Goal: Task Accomplishment & Management: Use online tool/utility

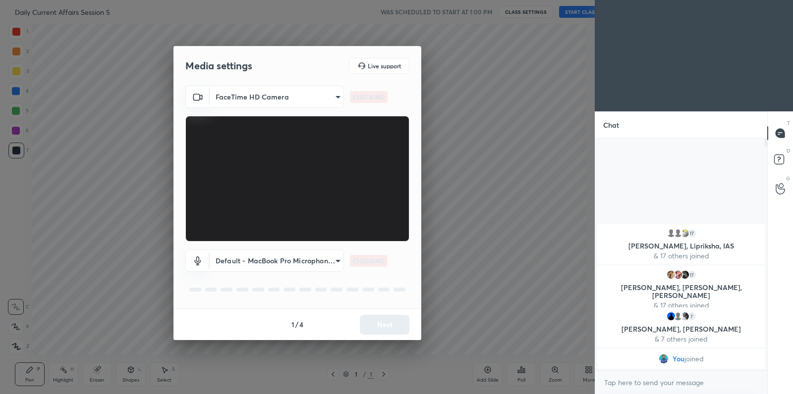
scroll to position [49205, 48982]
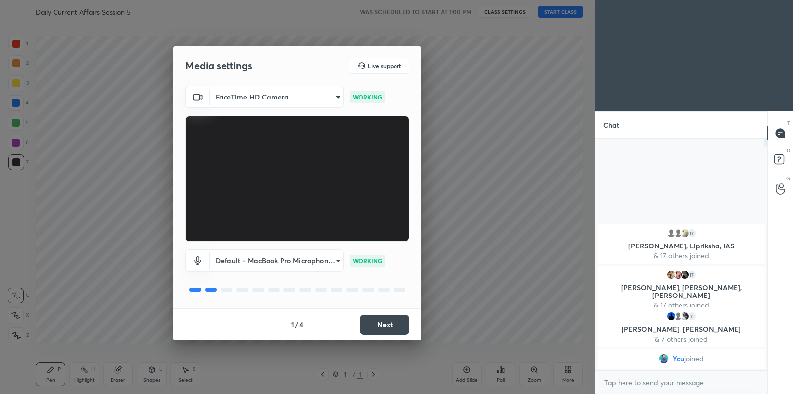
click at [394, 320] on button "Next" at bounding box center [385, 325] width 50 height 20
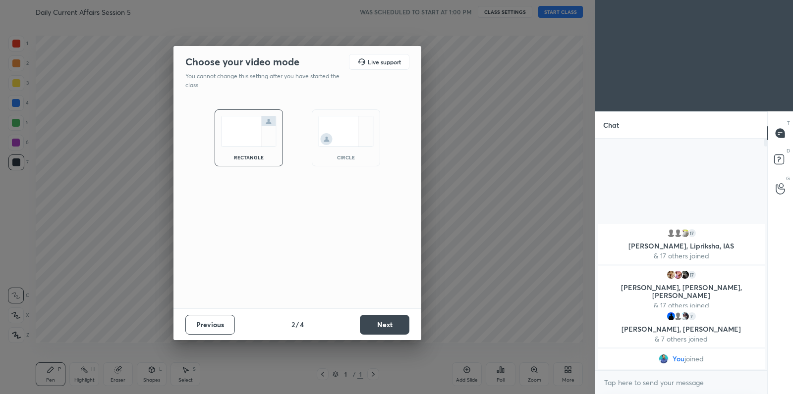
click at [394, 320] on button "Next" at bounding box center [385, 325] width 50 height 20
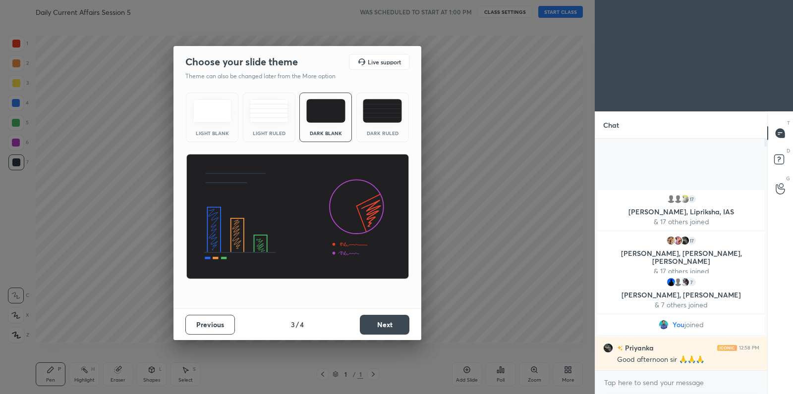
click at [394, 320] on button "Next" at bounding box center [385, 325] width 50 height 20
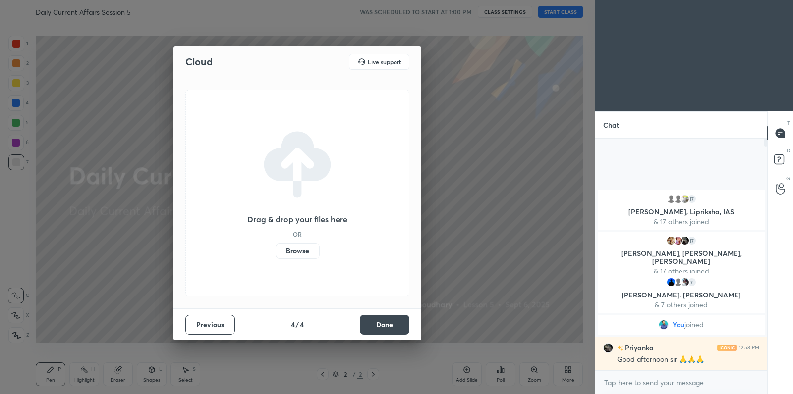
click at [311, 251] on label "Browse" at bounding box center [297, 251] width 44 height 16
click at [275, 251] on input "Browse" at bounding box center [275, 251] width 0 height 16
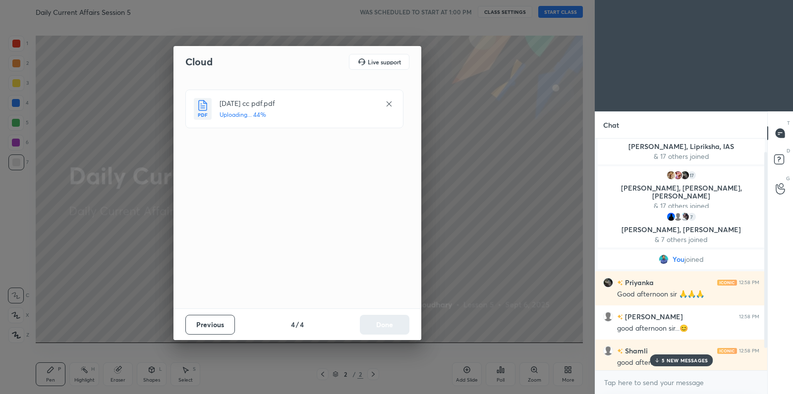
scroll to position [3, 3]
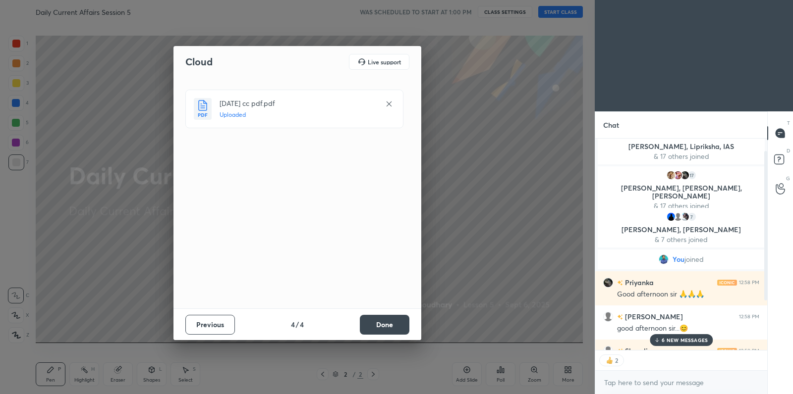
click at [376, 324] on button "Done" at bounding box center [385, 325] width 50 height 20
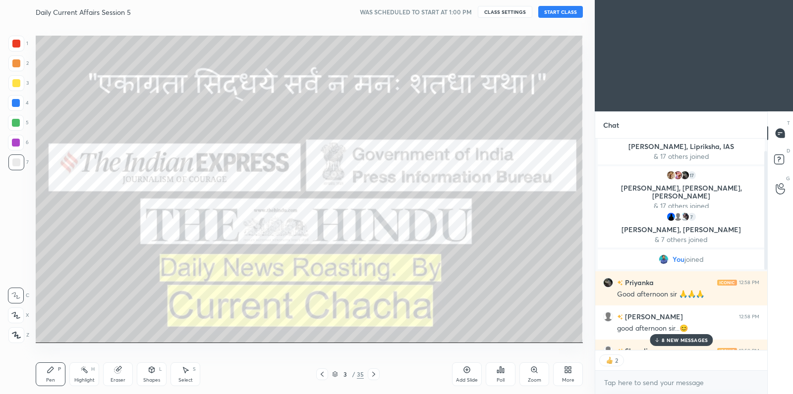
scroll to position [229, 169]
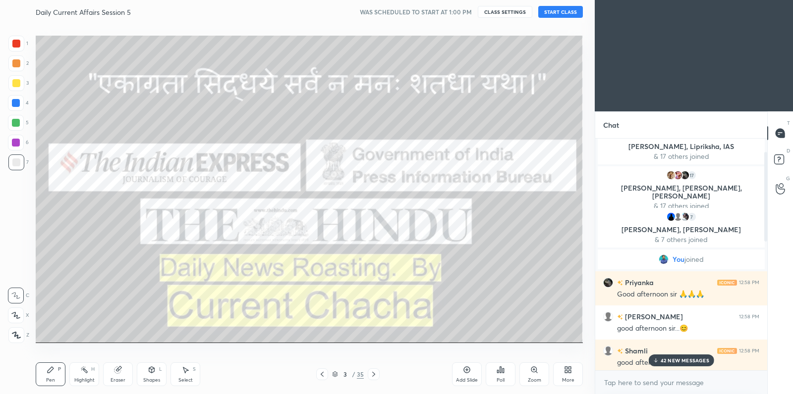
click at [557, 17] on button "START CLASS" at bounding box center [560, 12] width 45 height 12
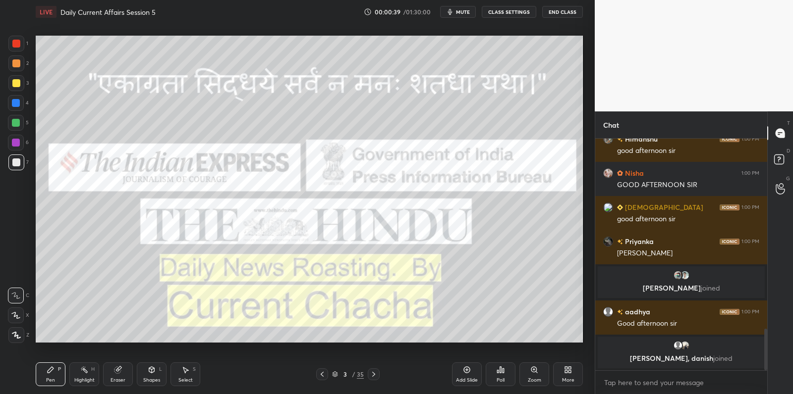
scroll to position [1061, 0]
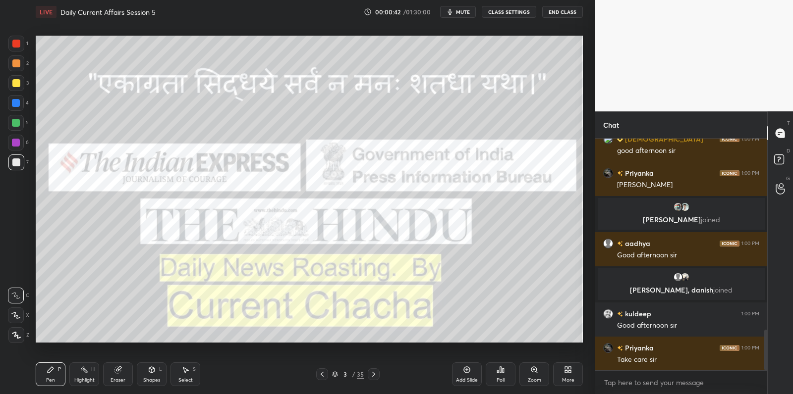
click at [16, 317] on icon at bounding box center [15, 315] width 9 height 7
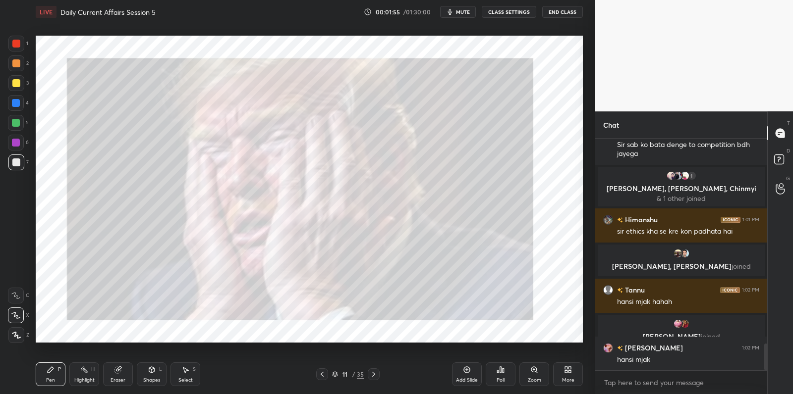
scroll to position [1776, 0]
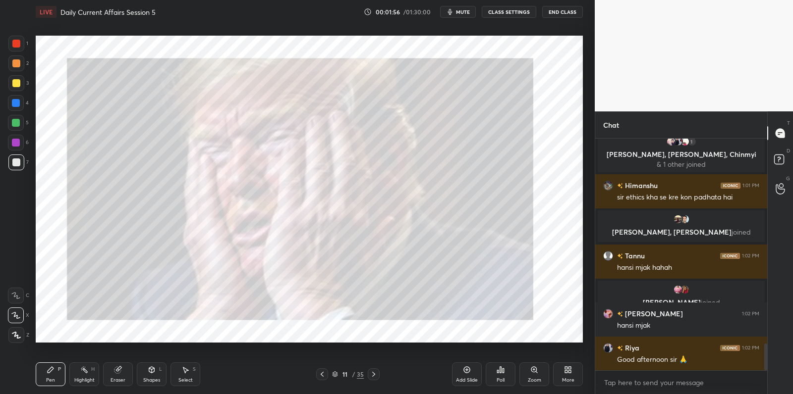
click at [19, 81] on div at bounding box center [16, 83] width 8 height 8
click at [20, 80] on div at bounding box center [16, 83] width 16 height 16
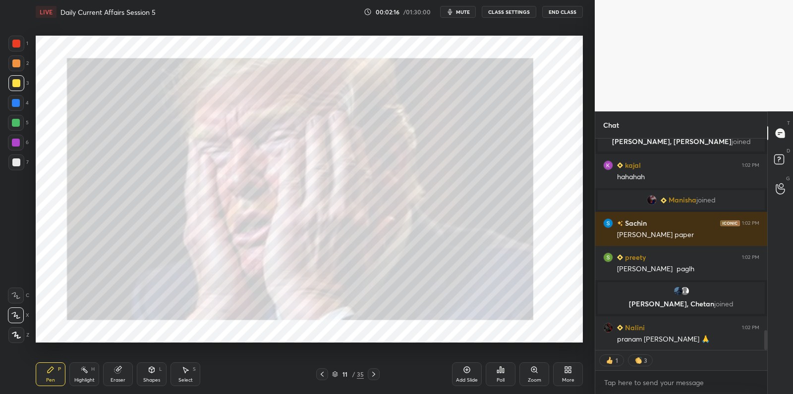
scroll to position [2097, 0]
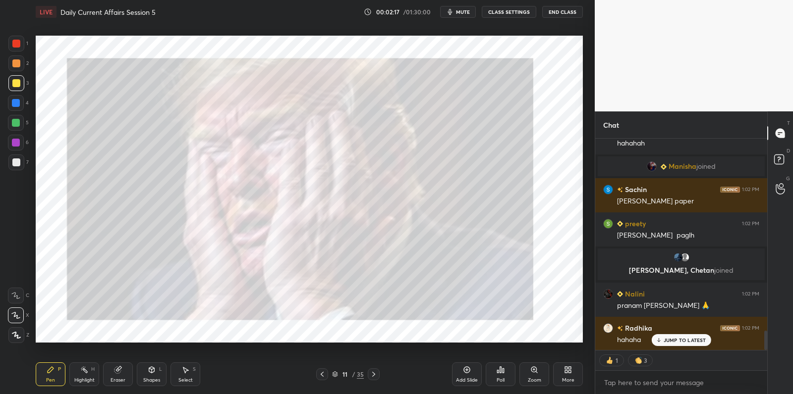
click at [15, 128] on div at bounding box center [16, 123] width 16 height 16
drag, startPoint x: 16, startPoint y: 128, endPoint x: 28, endPoint y: 126, distance: 11.5
click at [16, 128] on div at bounding box center [16, 123] width 16 height 16
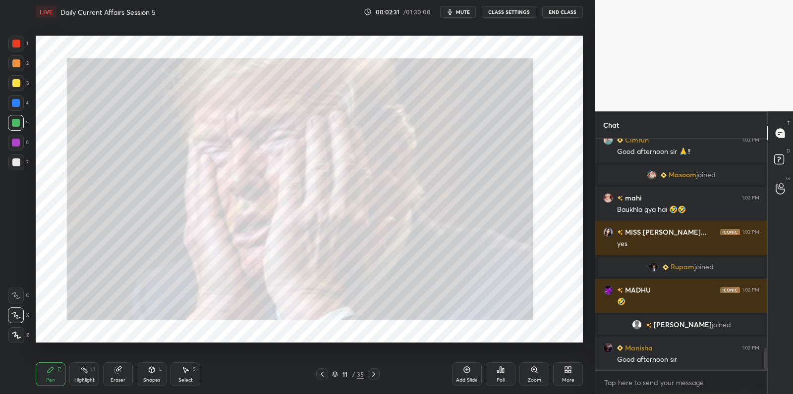
scroll to position [2190, 0]
click at [13, 164] on div at bounding box center [16, 163] width 16 height 16
click at [19, 161] on div at bounding box center [16, 163] width 8 height 8
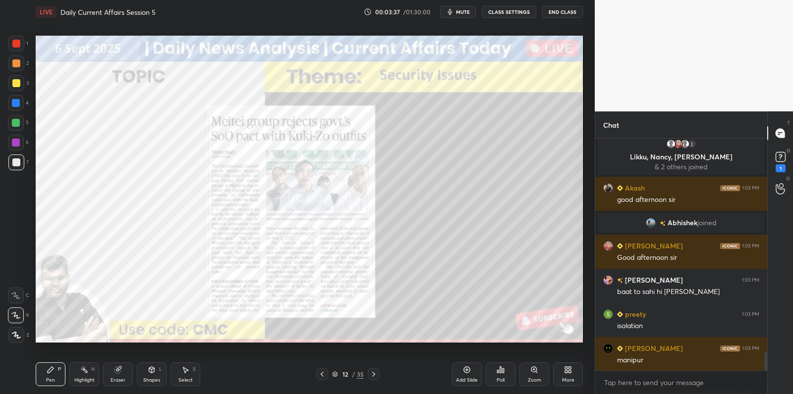
scroll to position [2768, 0]
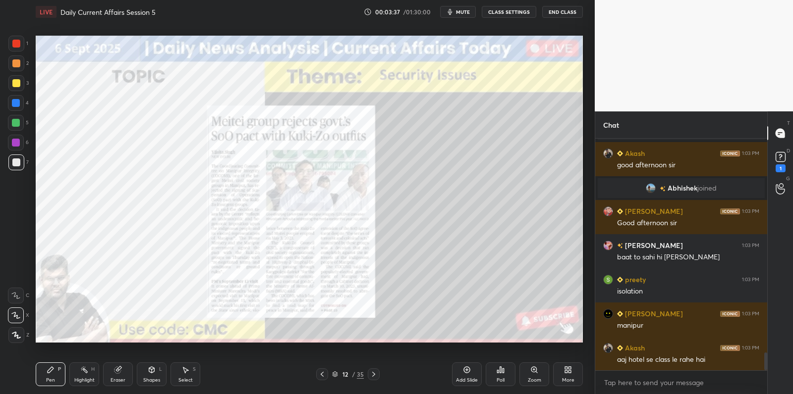
click at [470, 367] on icon at bounding box center [467, 370] width 8 height 8
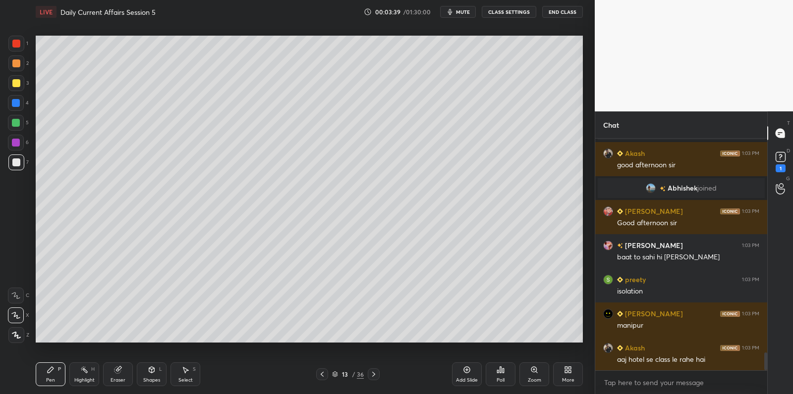
click at [15, 85] on div at bounding box center [16, 83] width 8 height 8
click at [18, 86] on div at bounding box center [16, 83] width 8 height 8
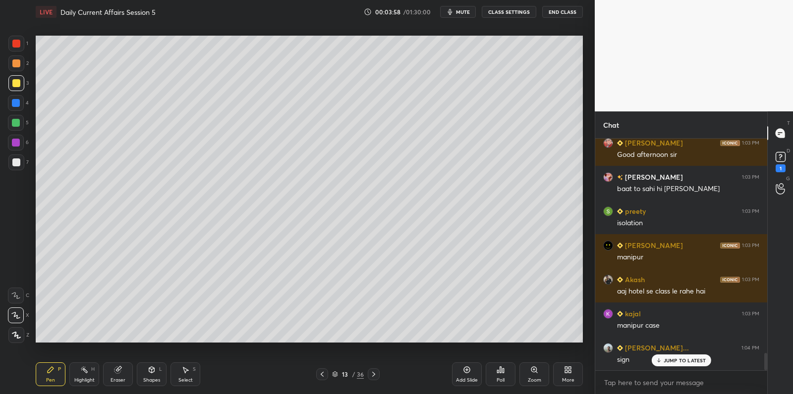
scroll to position [2859, 0]
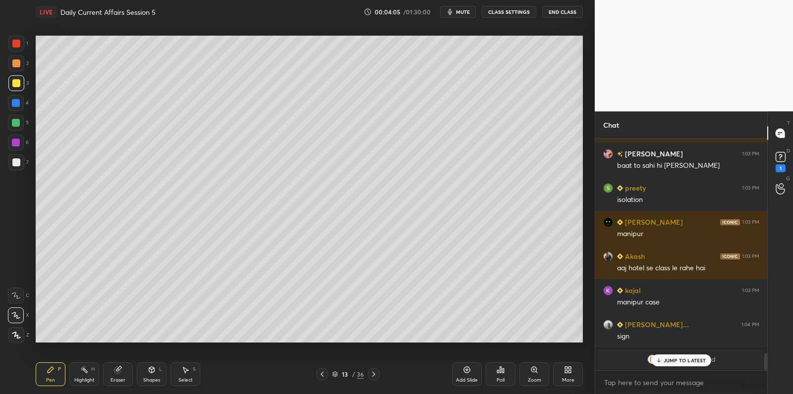
click at [16, 161] on div at bounding box center [16, 163] width 8 height 8
drag, startPoint x: 16, startPoint y: 161, endPoint x: 31, endPoint y: 160, distance: 15.4
click at [20, 160] on div at bounding box center [16, 163] width 16 height 16
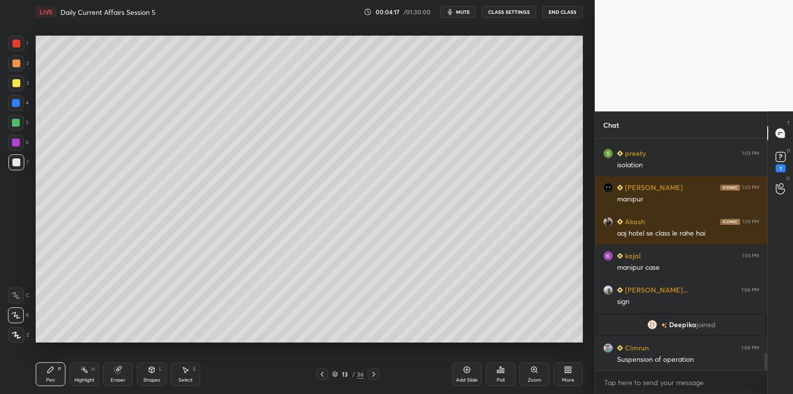
click at [21, 62] on div at bounding box center [16, 63] width 16 height 16
click at [18, 64] on div at bounding box center [16, 63] width 8 height 8
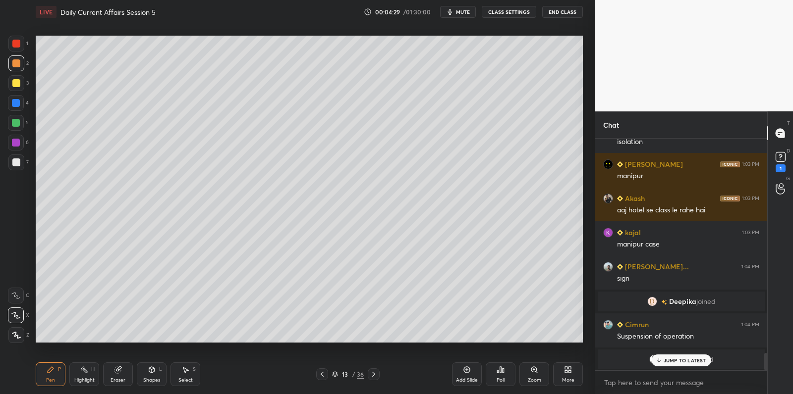
click at [8, 165] on div at bounding box center [16, 163] width 16 height 16
drag, startPoint x: 9, startPoint y: 165, endPoint x: 16, endPoint y: 167, distance: 7.4
click at [9, 165] on div at bounding box center [16, 163] width 16 height 16
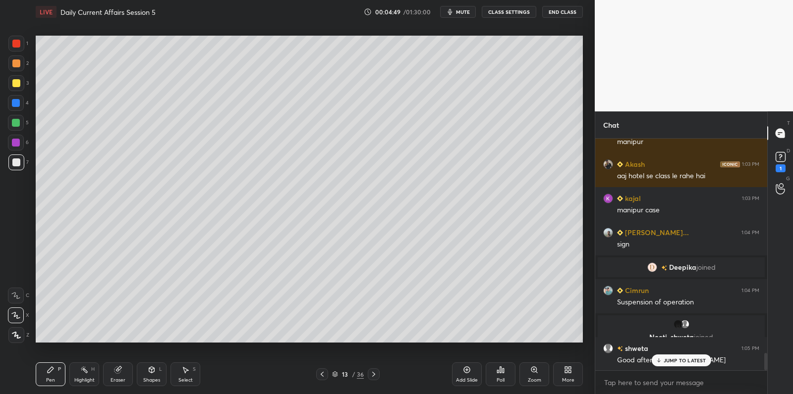
click at [24, 124] on div "5" at bounding box center [18, 123] width 21 height 16
click at [20, 124] on div at bounding box center [16, 123] width 16 height 16
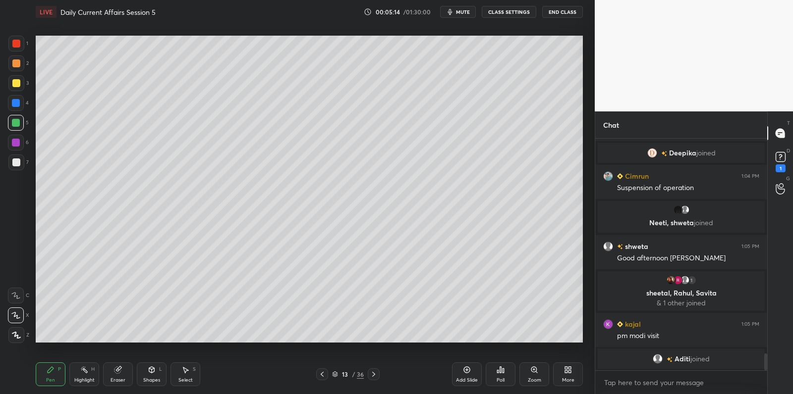
scroll to position [2986, 0]
click at [12, 42] on div at bounding box center [16, 44] width 16 height 16
click at [20, 57] on div at bounding box center [16, 63] width 16 height 16
click at [24, 49] on div "1" at bounding box center [18, 44] width 20 height 16
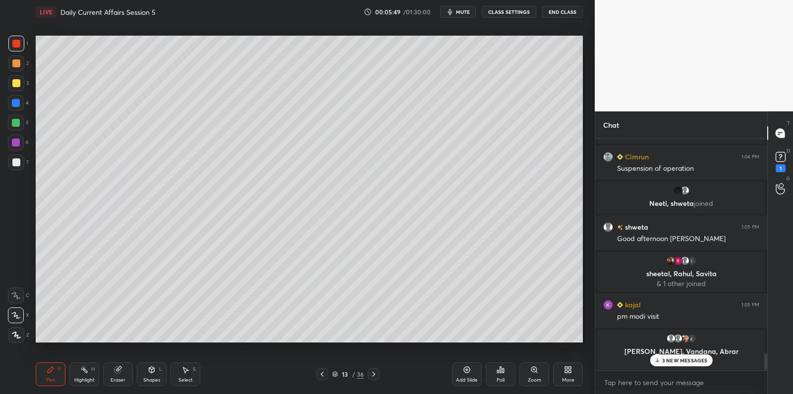
click at [17, 122] on div at bounding box center [16, 123] width 8 height 8
drag, startPoint x: 21, startPoint y: 121, endPoint x: 34, endPoint y: 121, distance: 12.9
click at [21, 121] on div at bounding box center [16, 123] width 16 height 16
click at [16, 147] on div at bounding box center [16, 143] width 16 height 16
click at [24, 147] on div "6" at bounding box center [18, 143] width 21 height 16
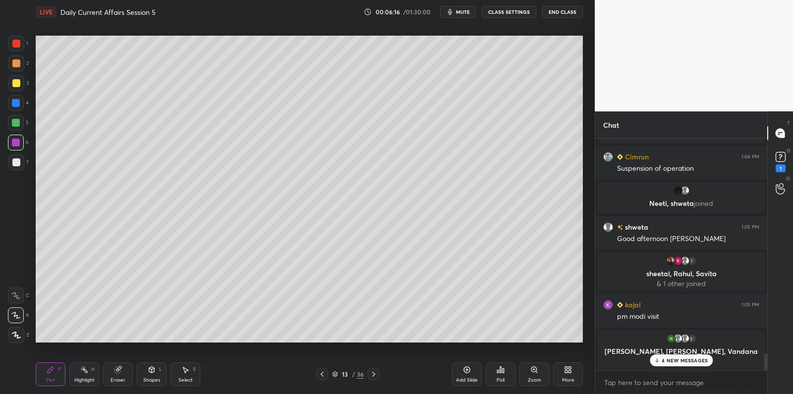
scroll to position [3, 3]
click at [700, 338] on p "5 NEW MESSAGES" at bounding box center [684, 340] width 46 height 6
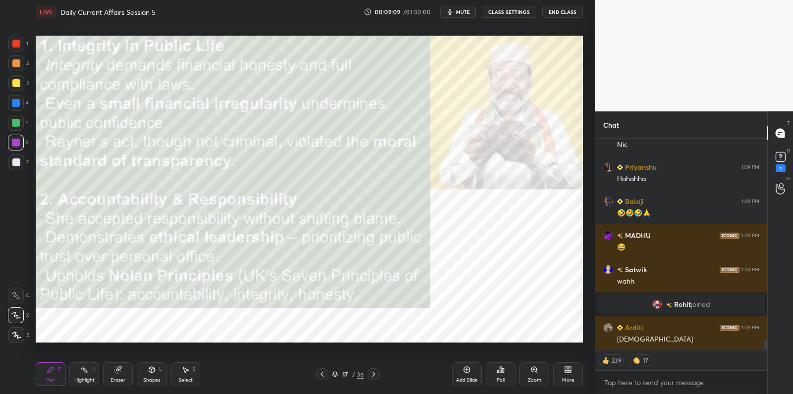
scroll to position [4132, 0]
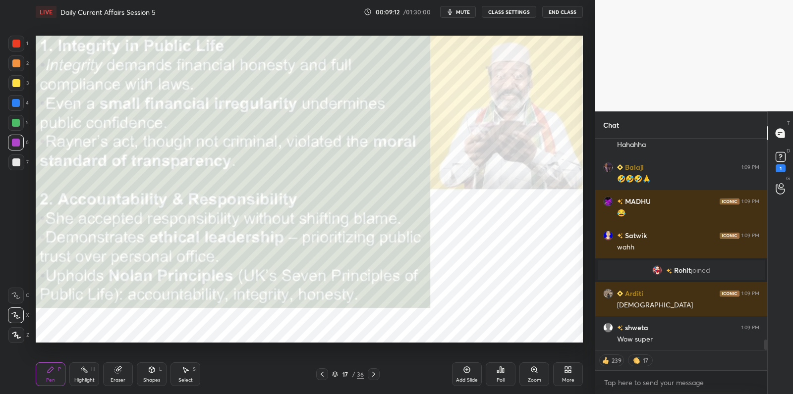
click at [5, 61] on div "1 2 3 4 5 6 7 C X Z C X Z E E Erase all H H" at bounding box center [16, 190] width 32 height 308
click at [5, 66] on div "1 2 3 4 5 6 7 C X Z C X Z E E Erase all H H" at bounding box center [16, 190] width 32 height 308
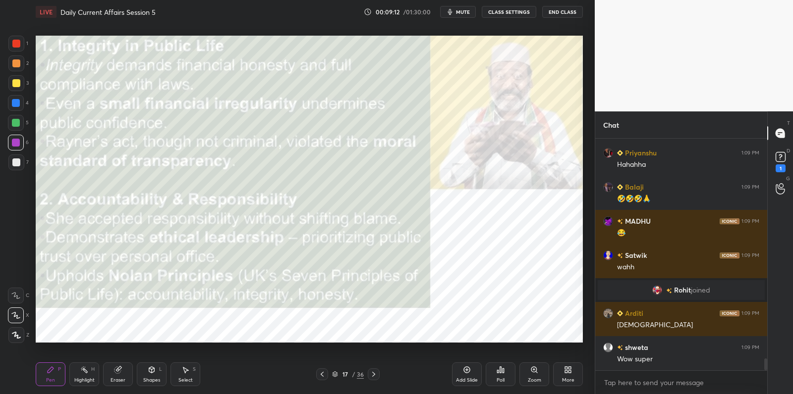
scroll to position [3, 3]
drag, startPoint x: 9, startPoint y: 65, endPoint x: 21, endPoint y: 84, distance: 22.0
click at [9, 65] on div at bounding box center [16, 63] width 16 height 16
click at [15, 80] on div at bounding box center [16, 83] width 8 height 8
click at [17, 84] on div at bounding box center [16, 83] width 8 height 8
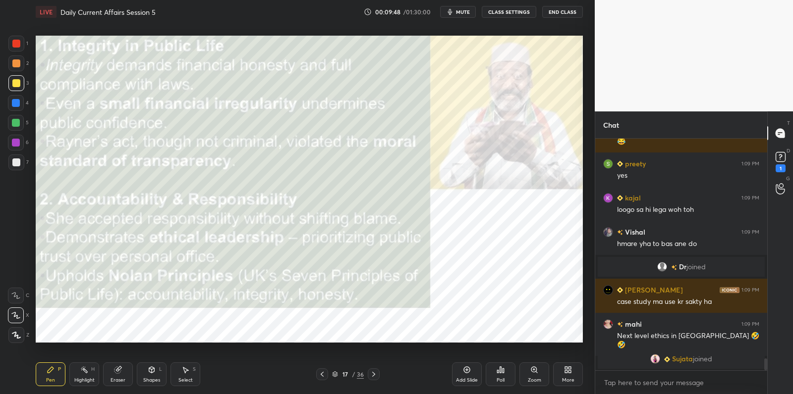
scroll to position [4352, 0]
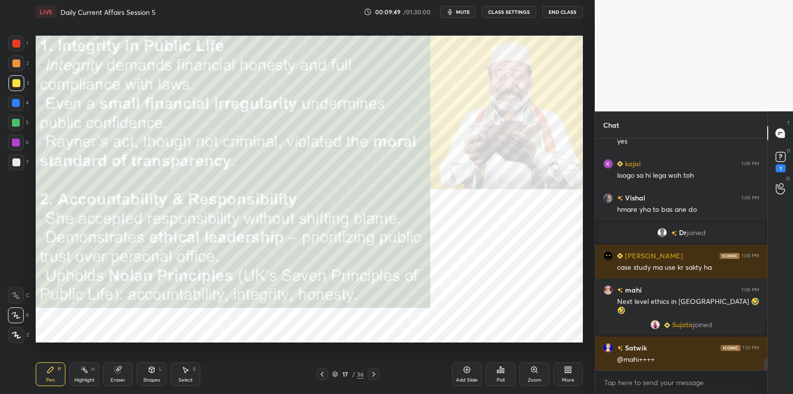
click at [20, 40] on div at bounding box center [16, 44] width 16 height 16
click at [19, 43] on div at bounding box center [16, 44] width 8 height 8
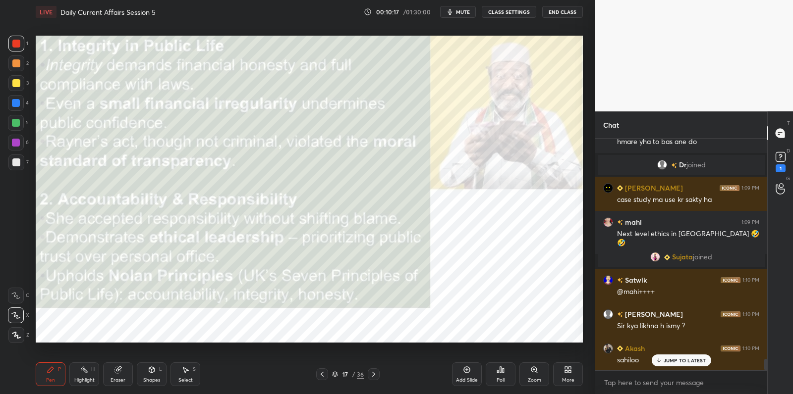
scroll to position [4454, 0]
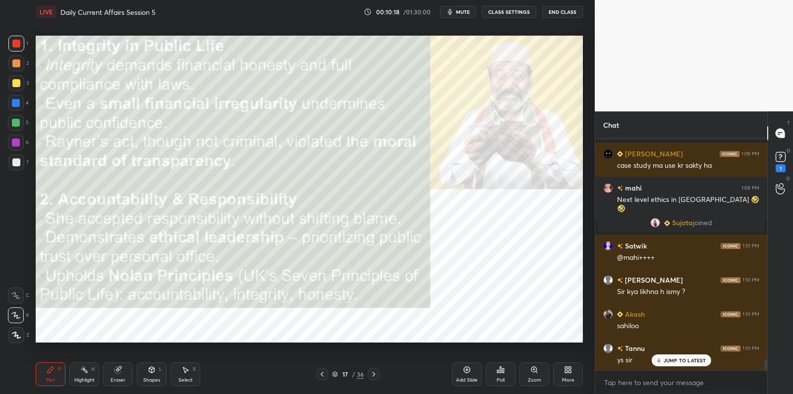
click at [464, 376] on div "Add Slide" at bounding box center [467, 375] width 30 height 24
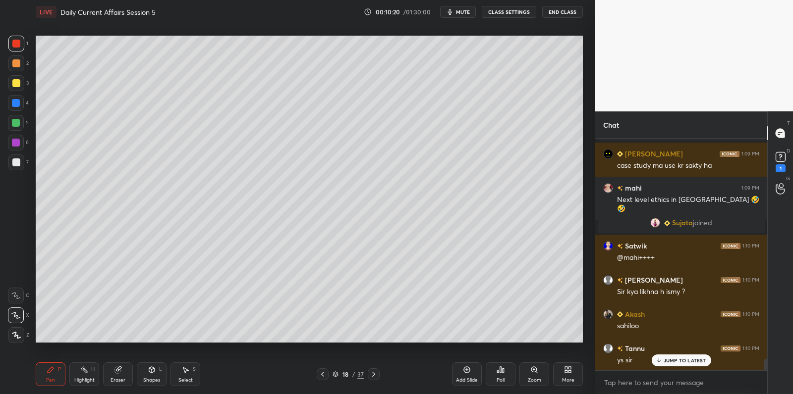
click at [17, 122] on div at bounding box center [16, 123] width 8 height 8
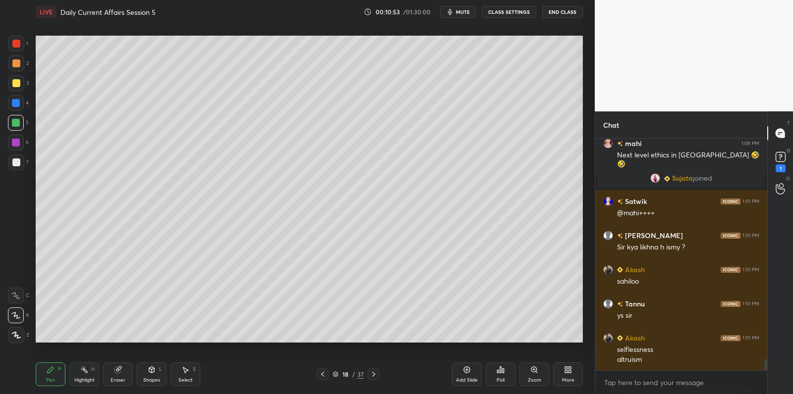
scroll to position [4533, 0]
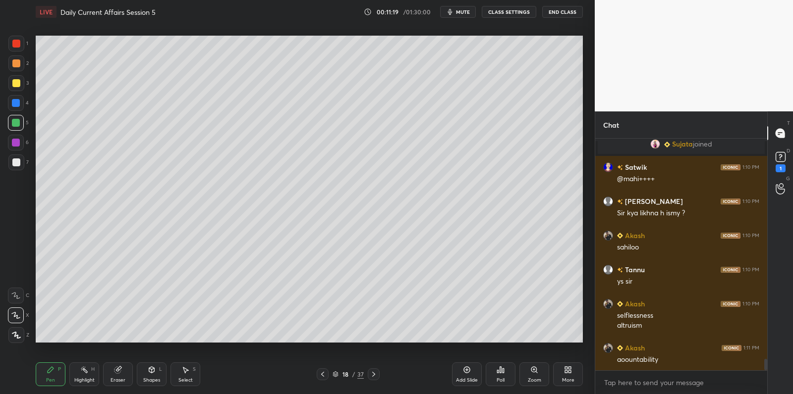
click at [5, 78] on div "1 2 3 4 5 6 7 C X Z C X Z E E Erase all H H" at bounding box center [16, 190] width 32 height 308
click at [8, 82] on div at bounding box center [16, 83] width 16 height 16
click at [14, 81] on div at bounding box center [16, 83] width 8 height 8
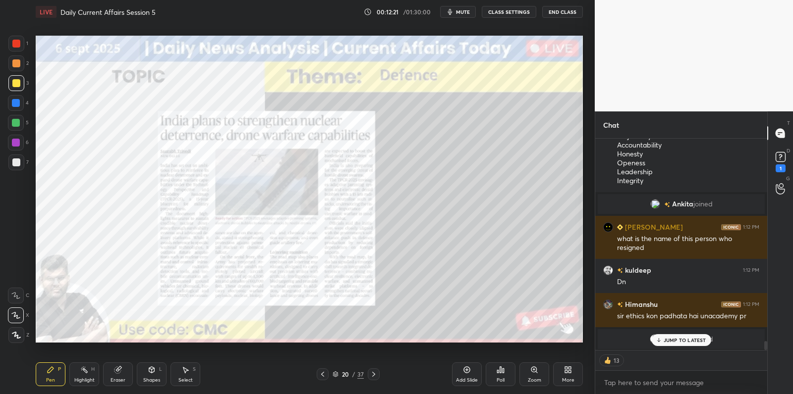
scroll to position [4878, 0]
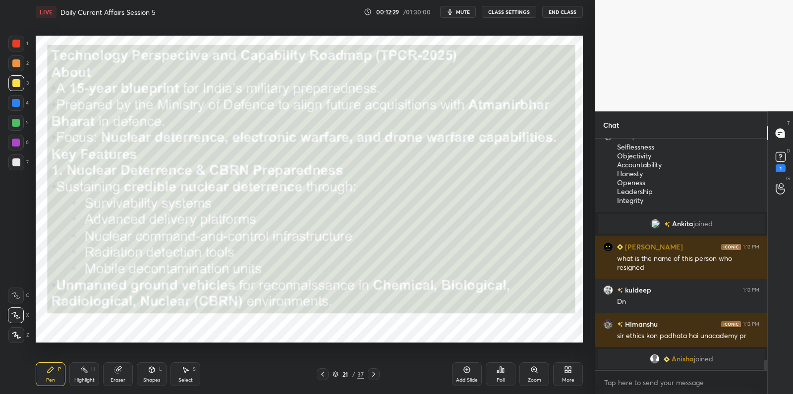
click at [461, 379] on div "Add Slide" at bounding box center [467, 380] width 22 height 5
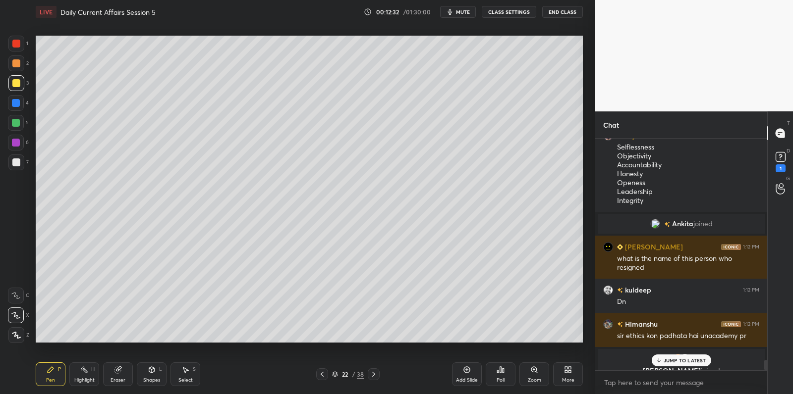
scroll to position [4890, 0]
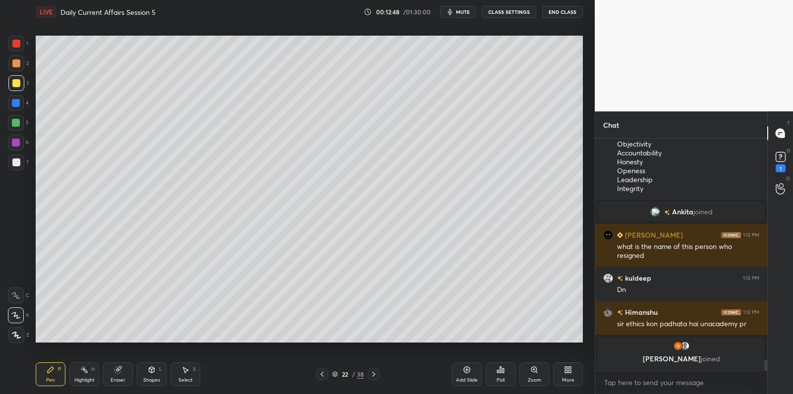
click at [19, 102] on div at bounding box center [16, 103] width 8 height 8
click at [23, 99] on div at bounding box center [16, 103] width 16 height 16
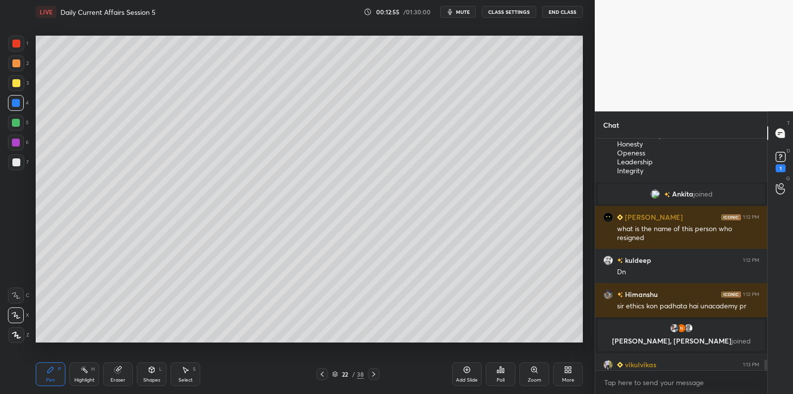
scroll to position [4907, 0]
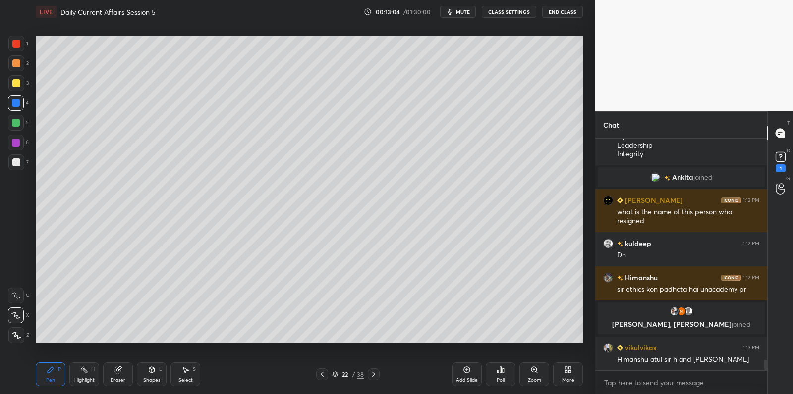
click at [22, 65] on div at bounding box center [16, 63] width 16 height 16
click at [18, 68] on div at bounding box center [16, 63] width 16 height 16
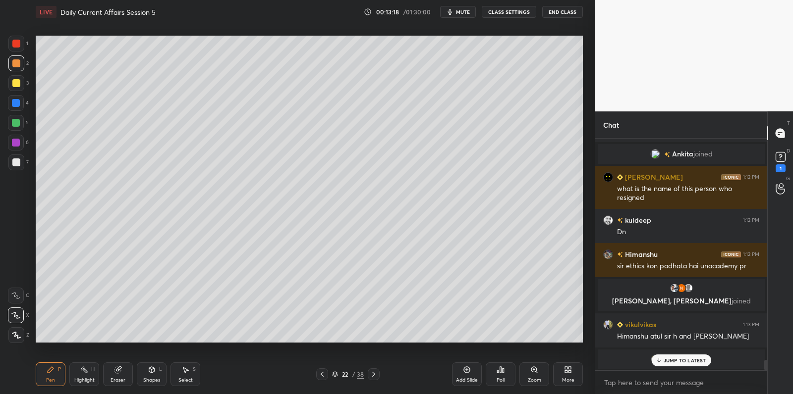
click at [20, 161] on div at bounding box center [16, 163] width 16 height 16
click at [21, 161] on div at bounding box center [16, 163] width 16 height 16
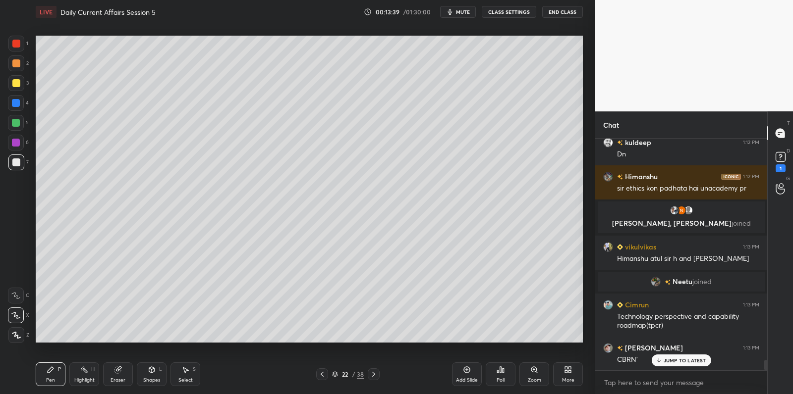
scroll to position [5042, 0]
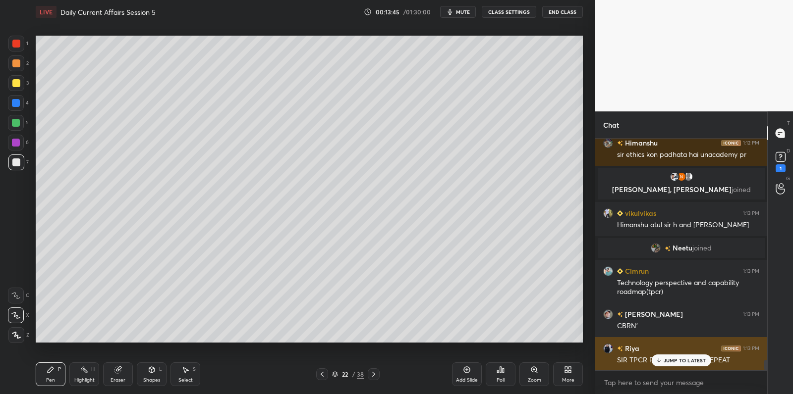
click at [684, 362] on p "JUMP TO LATEST" at bounding box center [684, 361] width 43 height 6
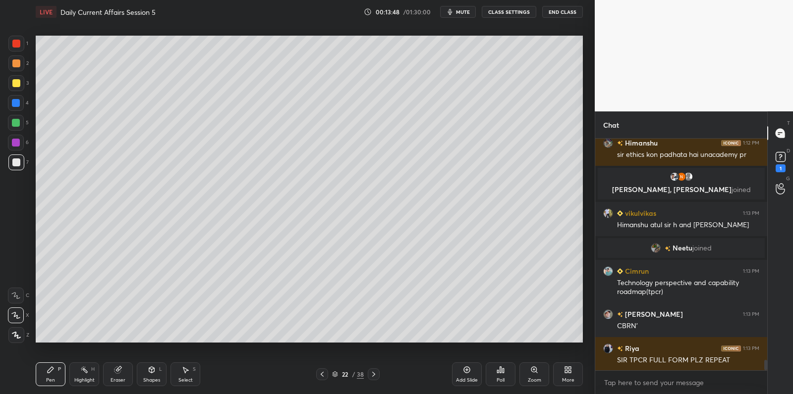
click at [14, 146] on div at bounding box center [16, 143] width 8 height 8
click at [18, 146] on div at bounding box center [16, 143] width 8 height 8
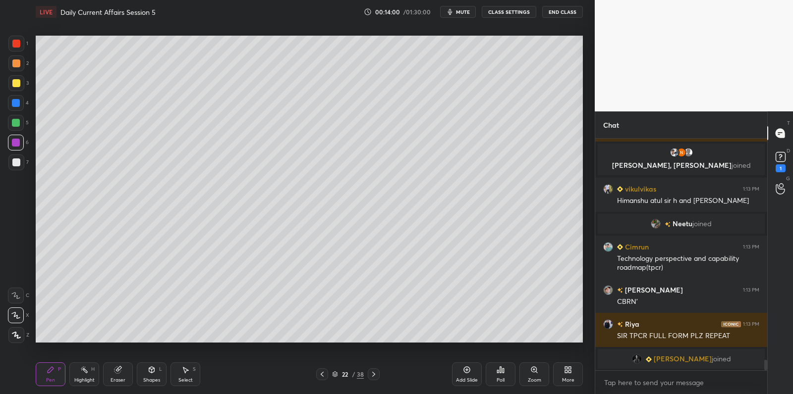
click at [14, 132] on div "5" at bounding box center [18, 125] width 21 height 20
drag, startPoint x: 19, startPoint y: 128, endPoint x: 28, endPoint y: 120, distance: 12.3
click at [19, 128] on div at bounding box center [16, 123] width 16 height 16
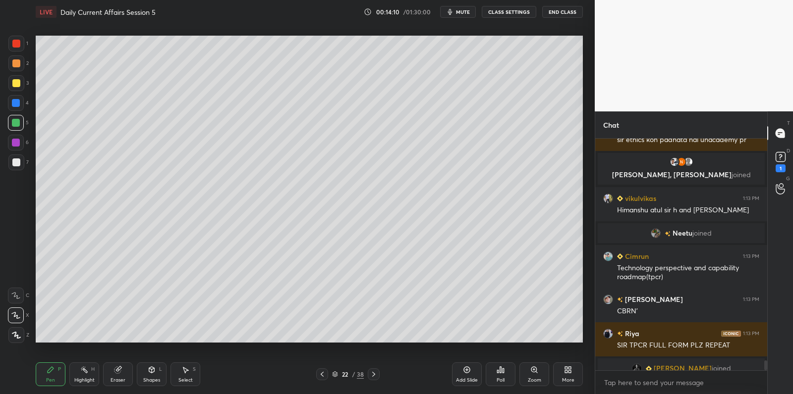
scroll to position [5110, 0]
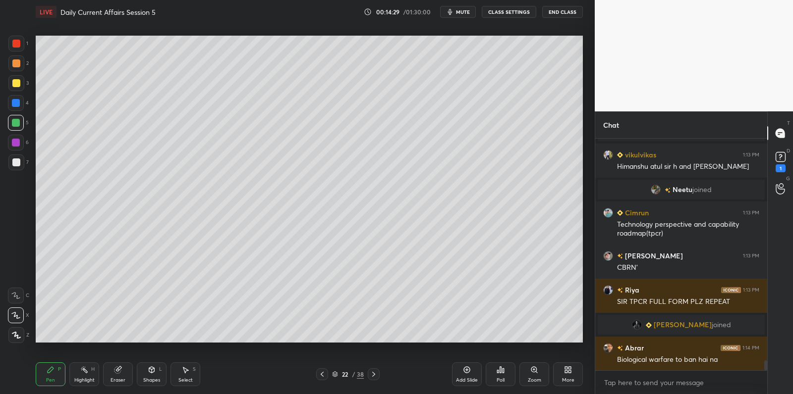
drag, startPoint x: 365, startPoint y: 346, endPoint x: 376, endPoint y: 343, distance: 11.7
click at [374, 345] on div "Setting up your live class Poll for secs No correct answer Start poll" at bounding box center [309, 189] width 555 height 331
click at [376, 345] on div "Setting up your live class Poll for secs No correct answer Start poll" at bounding box center [309, 189] width 555 height 331
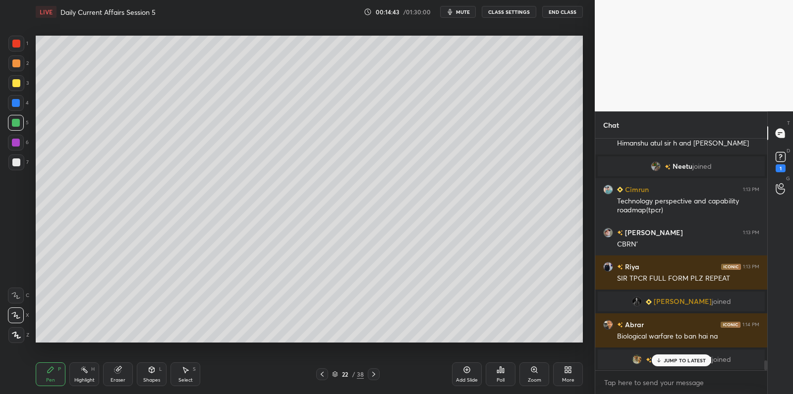
click at [20, 84] on div at bounding box center [16, 83] width 16 height 16
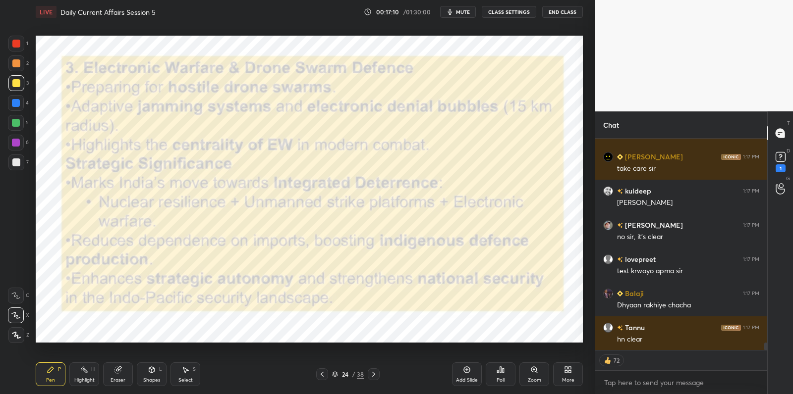
scroll to position [5873, 0]
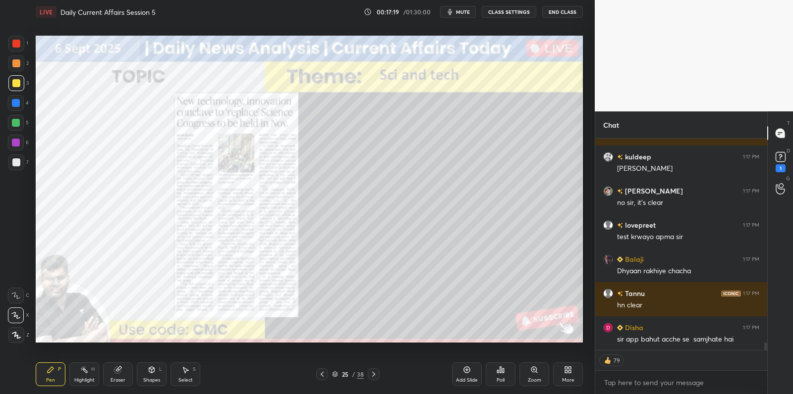
click at [31, 163] on div "1 2 3 4 5 6 7 C X Z C X Z E E Erase all H H LIVE Daily Current Affairs Session …" at bounding box center [293, 197] width 587 height 394
click at [25, 161] on div "7" at bounding box center [18, 163] width 20 height 16
click at [22, 164] on div "7" at bounding box center [18, 163] width 20 height 16
drag, startPoint x: 22, startPoint y: 163, endPoint x: 32, endPoint y: 162, distance: 10.0
click at [20, 163] on div at bounding box center [16, 163] width 16 height 16
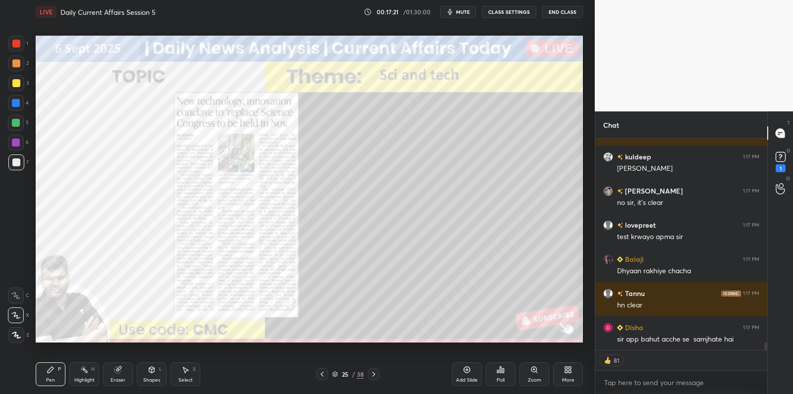
click at [13, 86] on div at bounding box center [16, 83] width 8 height 8
click at [15, 84] on div at bounding box center [16, 83] width 8 height 8
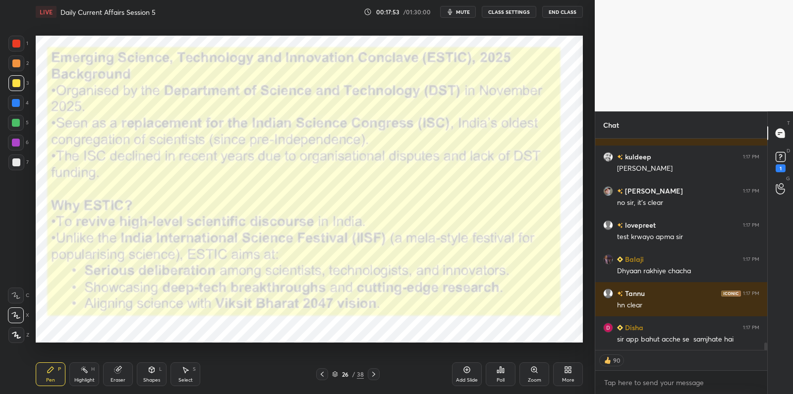
click at [22, 44] on div at bounding box center [16, 44] width 16 height 16
click at [25, 48] on div "1" at bounding box center [18, 44] width 20 height 16
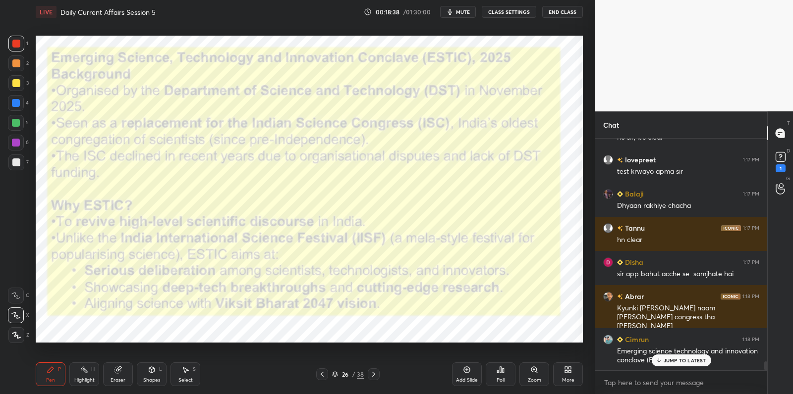
scroll to position [5973, 0]
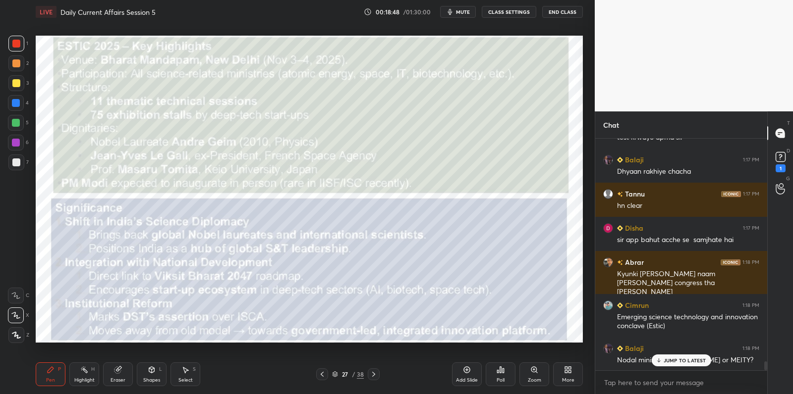
click at [11, 74] on div "2" at bounding box center [18, 65] width 20 height 20
drag, startPoint x: 11, startPoint y: 74, endPoint x: 28, endPoint y: 70, distance: 17.3
click at [11, 74] on div "2" at bounding box center [18, 65] width 20 height 20
click at [466, 367] on icon at bounding box center [467, 370] width 8 height 8
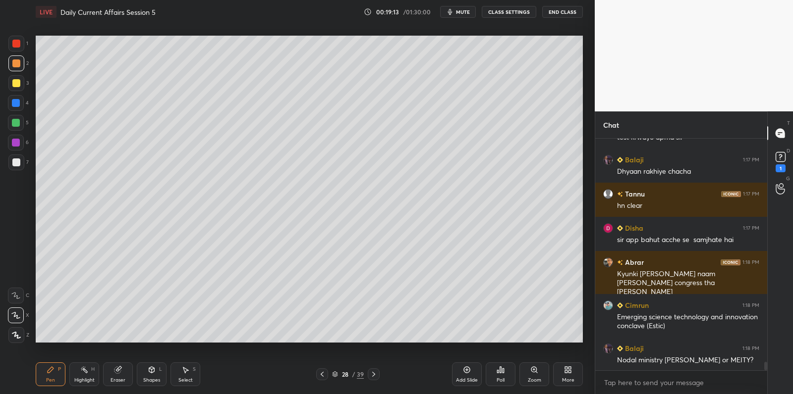
scroll to position [6007, 0]
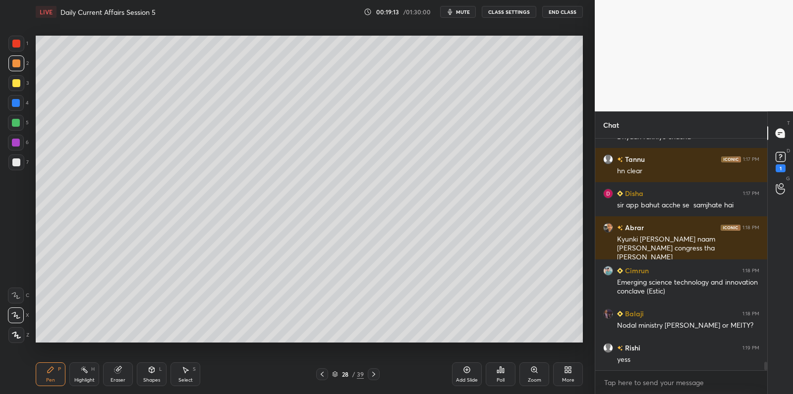
click at [21, 87] on div at bounding box center [16, 83] width 16 height 16
drag, startPoint x: 21, startPoint y: 88, endPoint x: 32, endPoint y: 99, distance: 15.1
click at [22, 89] on div "3" at bounding box center [18, 83] width 20 height 16
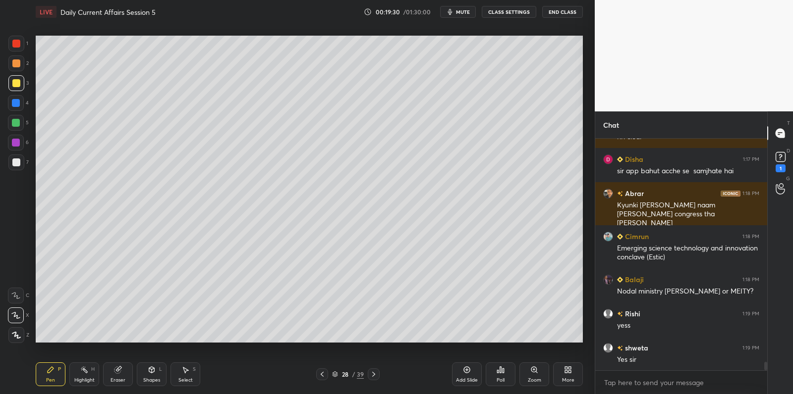
click at [9, 166] on div at bounding box center [16, 163] width 16 height 16
click at [15, 162] on div at bounding box center [16, 163] width 8 height 8
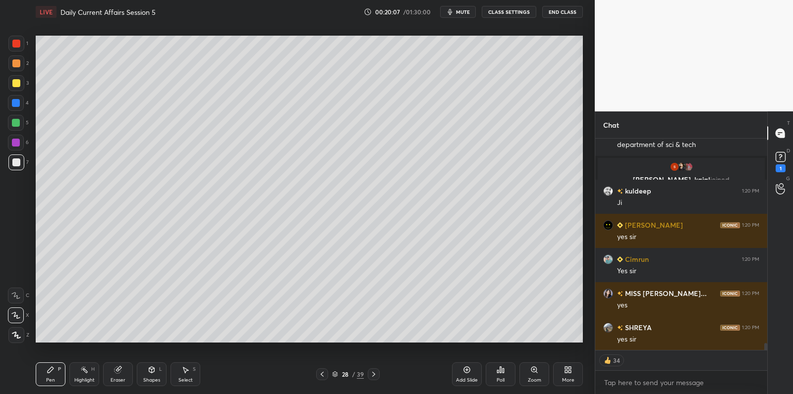
scroll to position [6129, 0]
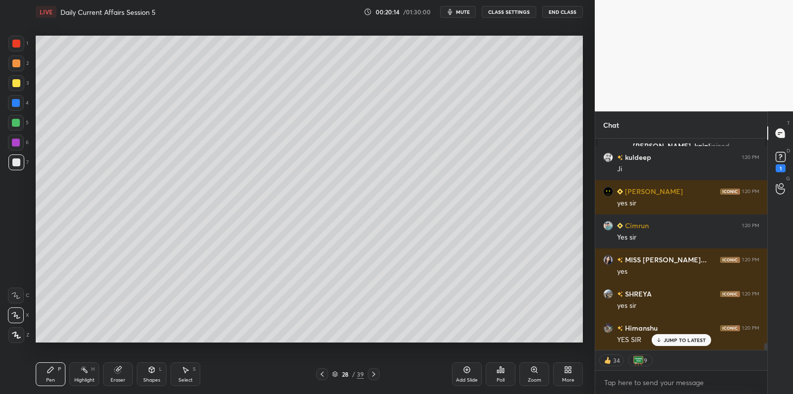
click at [588, 253] on div "1 2 3 4 5 6 7 C X Z C X Z E E Erase all H H LIVE Daily Current Affairs Session …" at bounding box center [297, 197] width 594 height 394
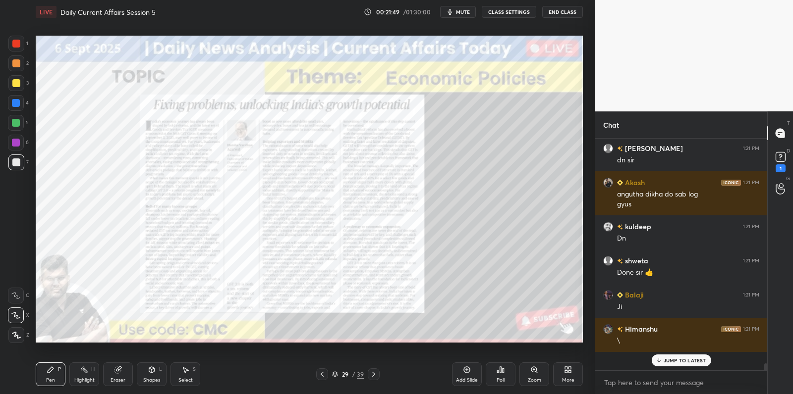
scroll to position [219, 169]
drag, startPoint x: 461, startPoint y: 369, endPoint x: 453, endPoint y: 344, distance: 26.2
click at [461, 369] on div "Add Slide" at bounding box center [467, 375] width 30 height 24
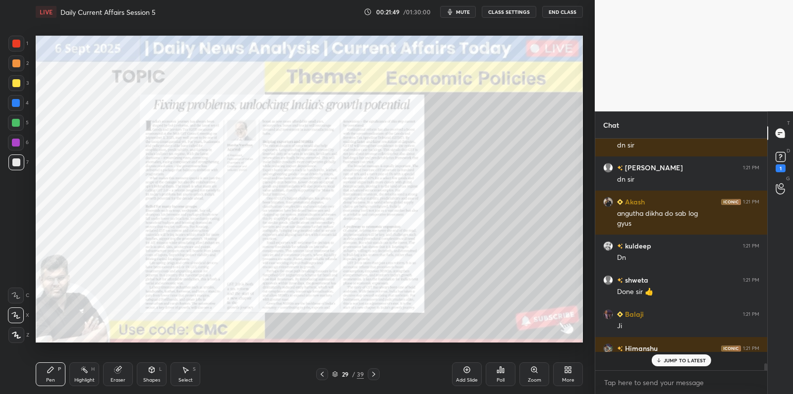
scroll to position [3, 3]
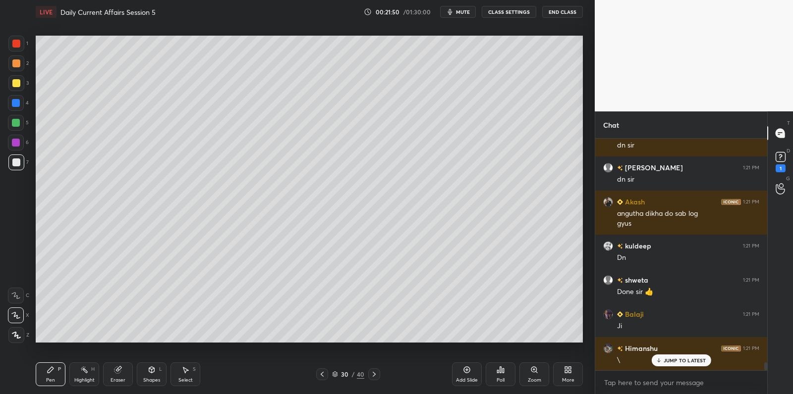
click at [20, 85] on div at bounding box center [16, 83] width 16 height 16
click at [22, 84] on div at bounding box center [16, 83] width 16 height 16
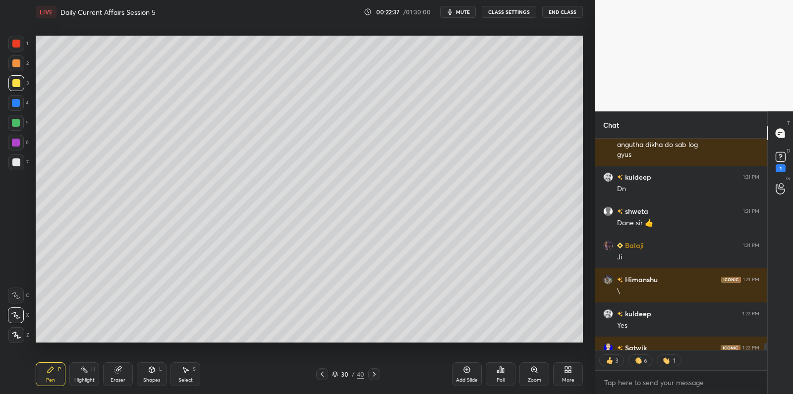
drag, startPoint x: 23, startPoint y: 47, endPoint x: 31, endPoint y: 44, distance: 8.5
click at [23, 49] on div at bounding box center [16, 44] width 16 height 16
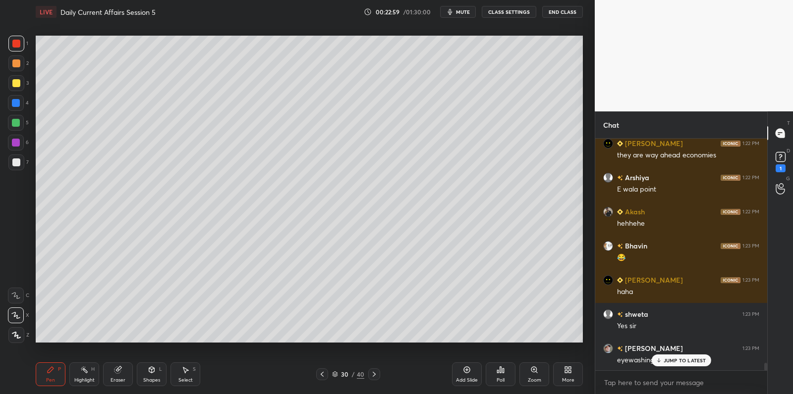
scroll to position [7100, 0]
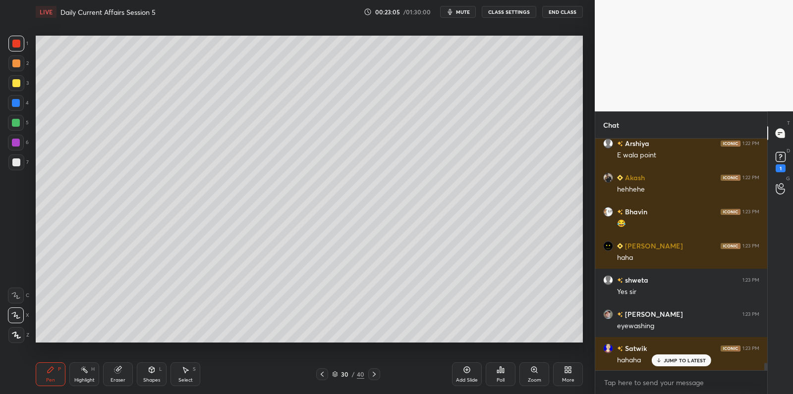
click at [18, 159] on div at bounding box center [16, 163] width 8 height 8
click at [18, 162] on div at bounding box center [16, 163] width 8 height 8
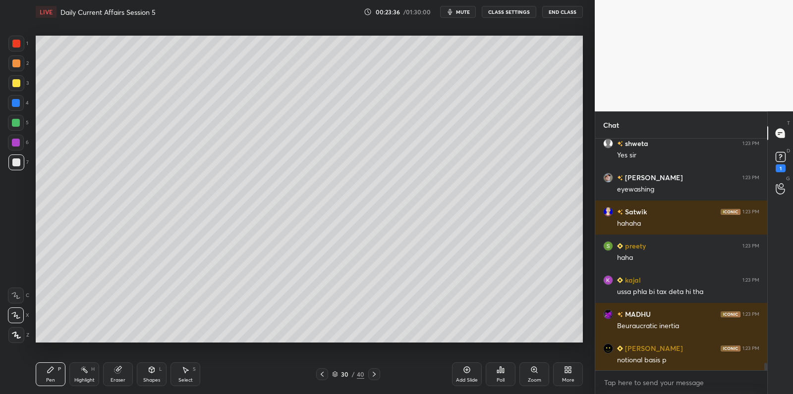
scroll to position [3, 3]
drag, startPoint x: 22, startPoint y: 112, endPoint x: 26, endPoint y: 105, distance: 8.2
click at [21, 110] on div "4" at bounding box center [18, 105] width 21 height 20
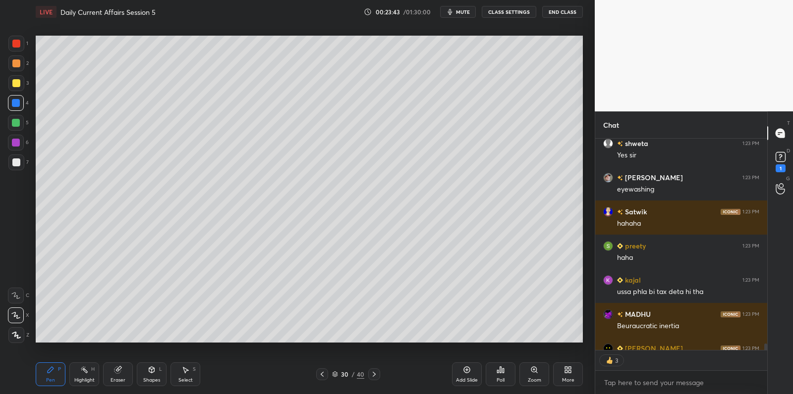
drag, startPoint x: 23, startPoint y: 103, endPoint x: 30, endPoint y: 102, distance: 7.1
click at [23, 103] on div at bounding box center [16, 103] width 16 height 16
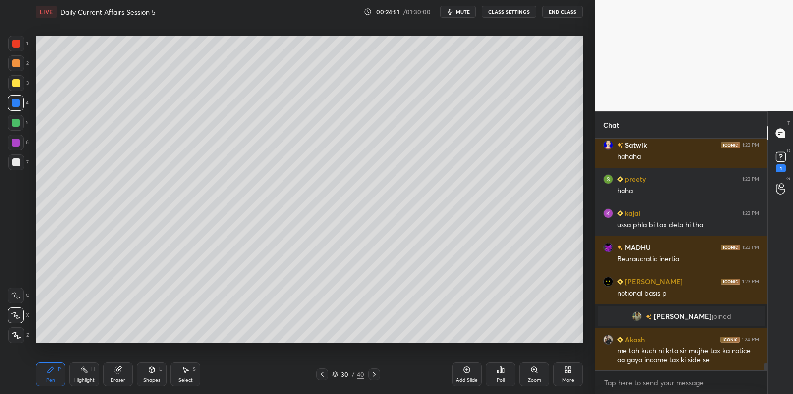
scroll to position [6963, 0]
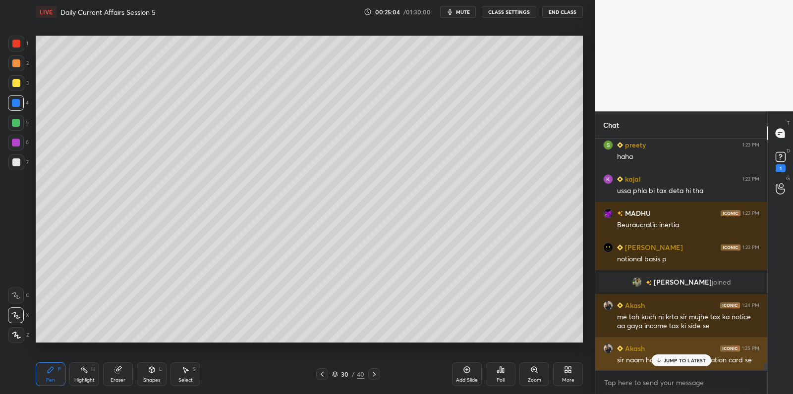
drag, startPoint x: 671, startPoint y: 356, endPoint x: 643, endPoint y: 363, distance: 28.5
click at [668, 358] on div "JUMP TO LATEST" at bounding box center [680, 361] width 59 height 12
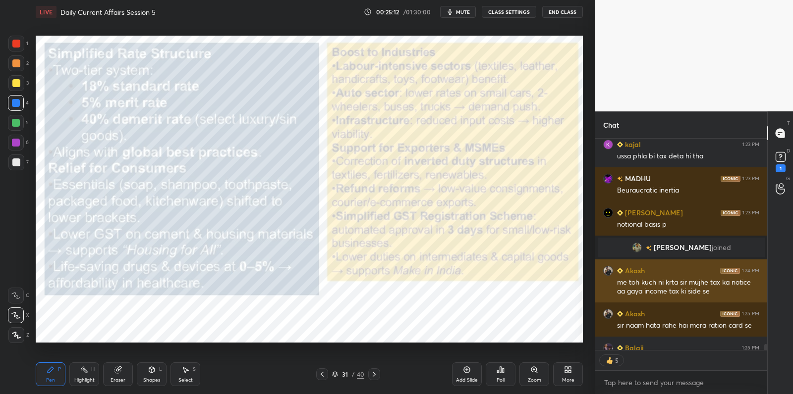
scroll to position [7052, 0]
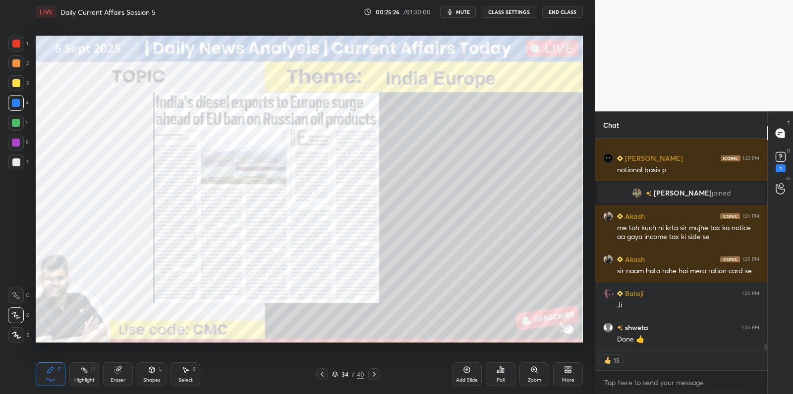
click at [462, 371] on div "Add Slide" at bounding box center [467, 375] width 30 height 24
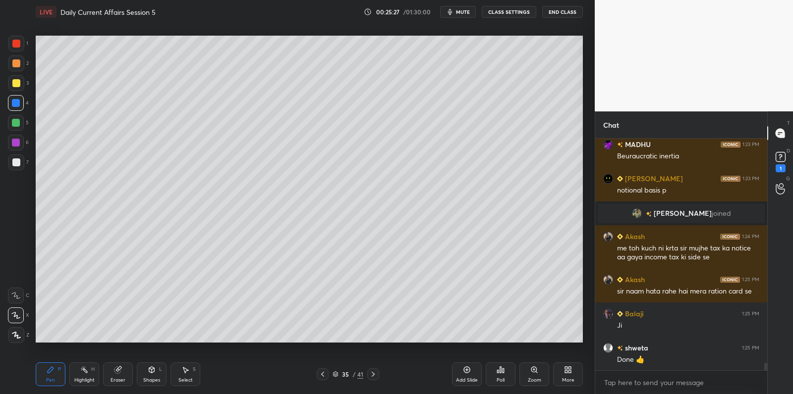
scroll to position [7032, 0]
click at [17, 84] on div at bounding box center [16, 83] width 8 height 8
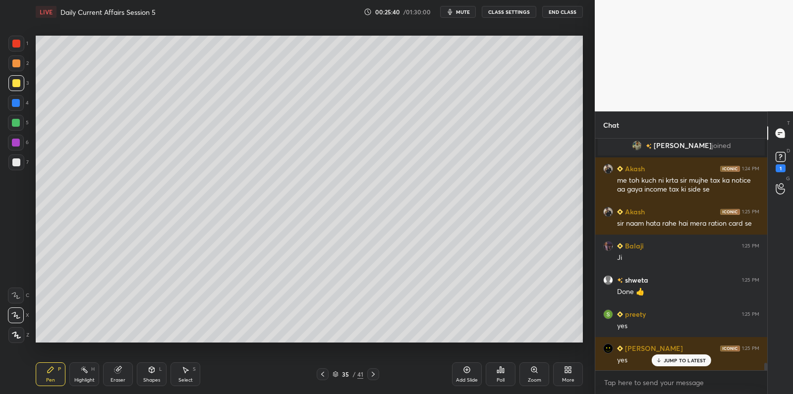
scroll to position [7134, 0]
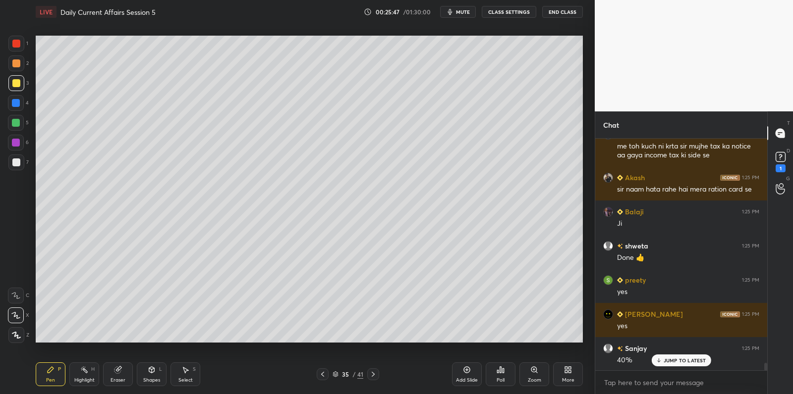
click at [12, 165] on div at bounding box center [16, 163] width 16 height 16
click at [17, 124] on div at bounding box center [16, 123] width 8 height 8
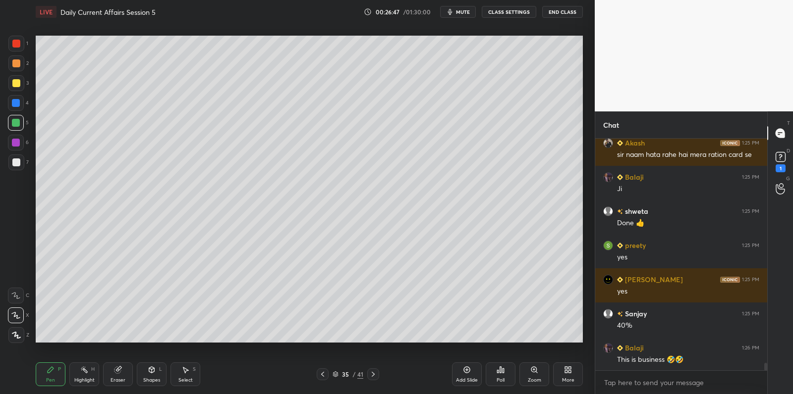
click at [24, 109] on div "4" at bounding box center [18, 103] width 21 height 16
click at [35, 101] on div "1 2 3 4 5 6 7 C X Z C X Z E E Erase all H H LIVE Daily Current Affairs Session …" at bounding box center [293, 197] width 587 height 394
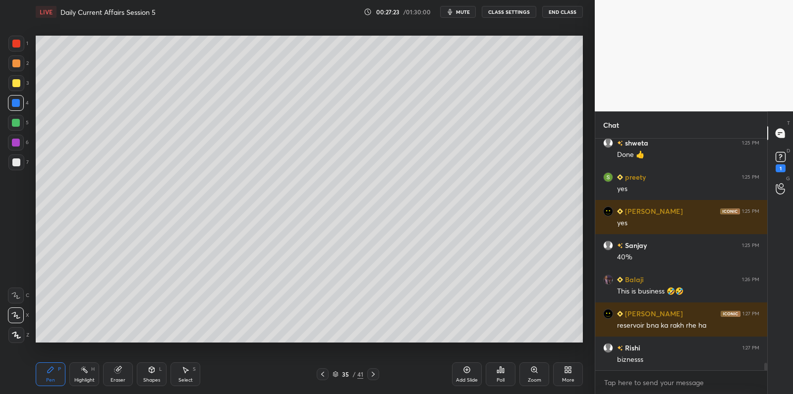
scroll to position [7280, 0]
click at [20, 169] on div at bounding box center [16, 163] width 16 height 16
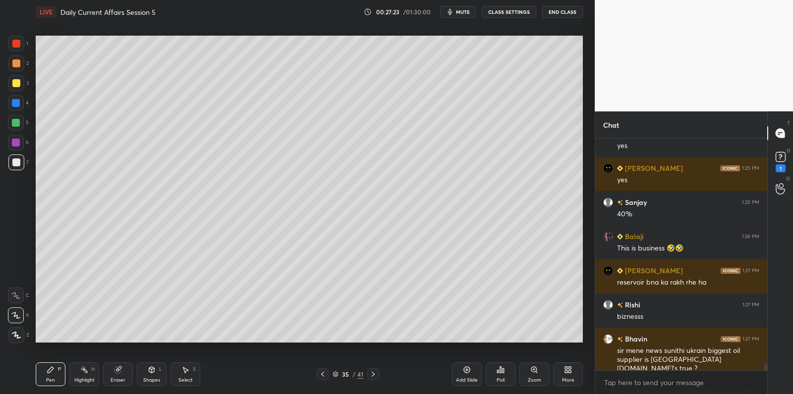
click at [25, 162] on div "7" at bounding box center [18, 163] width 20 height 16
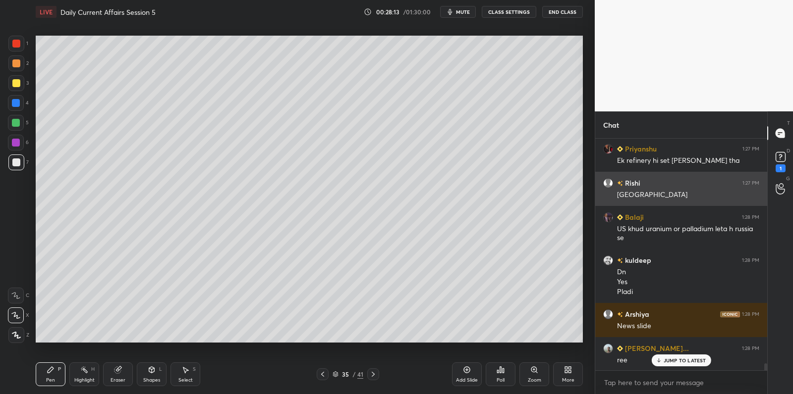
scroll to position [7548, 0]
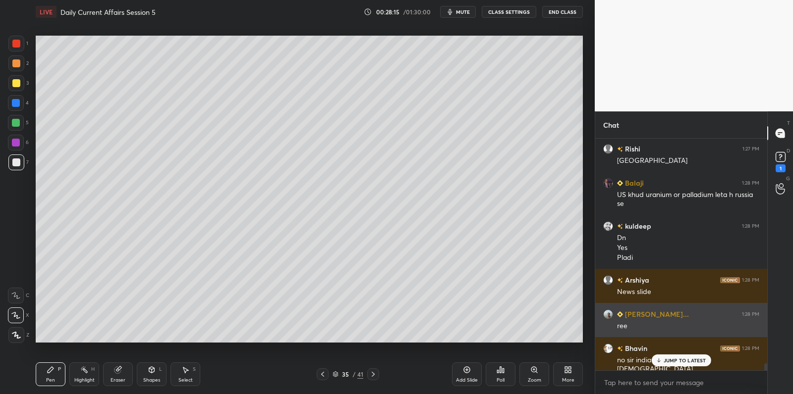
click at [644, 309] on div "[PERSON_NAME]... 1:28 PM ree" at bounding box center [681, 320] width 172 height 34
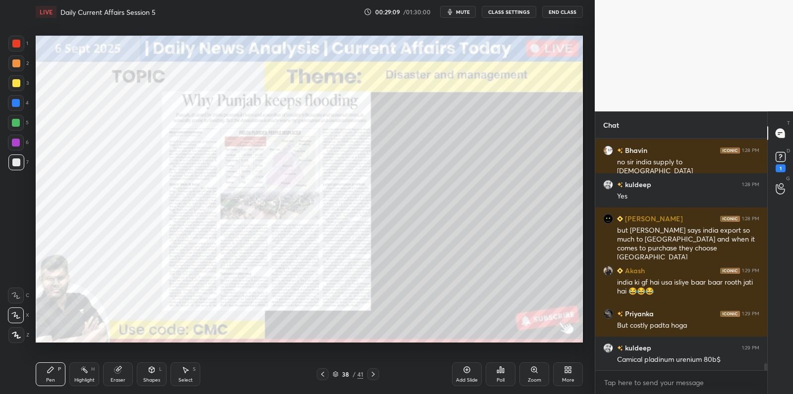
scroll to position [7780, 0]
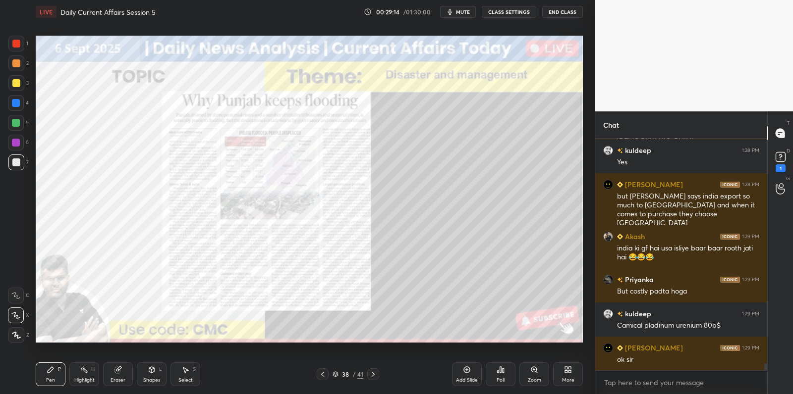
click at [464, 383] on div "Add Slide" at bounding box center [467, 380] width 22 height 5
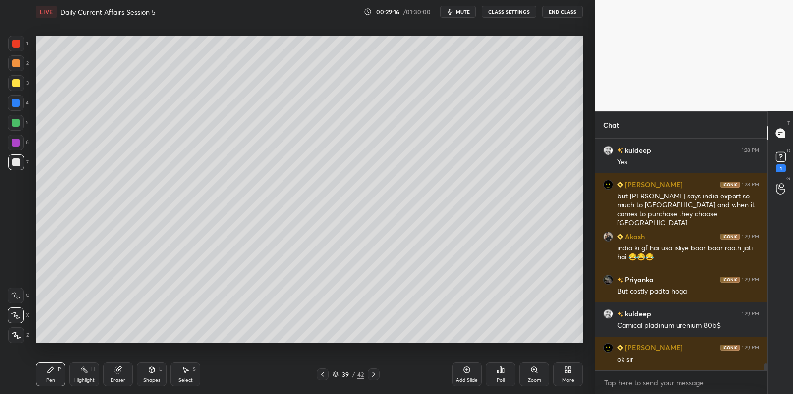
click at [24, 84] on div "3" at bounding box center [18, 83] width 20 height 16
drag, startPoint x: 24, startPoint y: 84, endPoint x: 31, endPoint y: 79, distance: 8.9
click at [24, 84] on div "3" at bounding box center [18, 83] width 20 height 16
click at [19, 149] on div at bounding box center [16, 143] width 16 height 16
drag, startPoint x: 18, startPoint y: 164, endPoint x: 30, endPoint y: 155, distance: 15.9
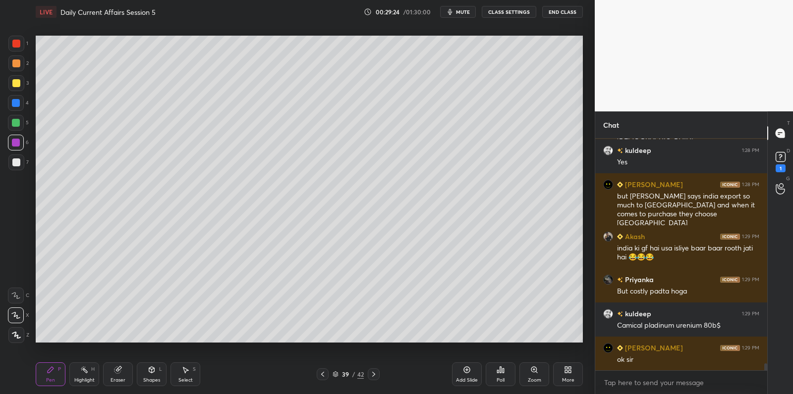
click at [17, 164] on div at bounding box center [16, 163] width 8 height 8
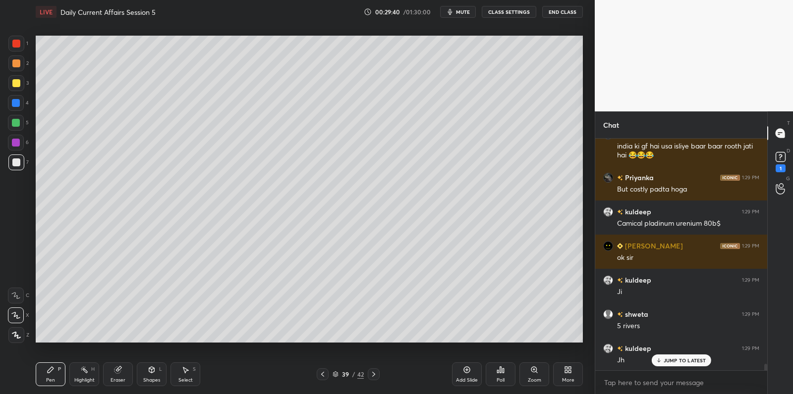
scroll to position [7917, 0]
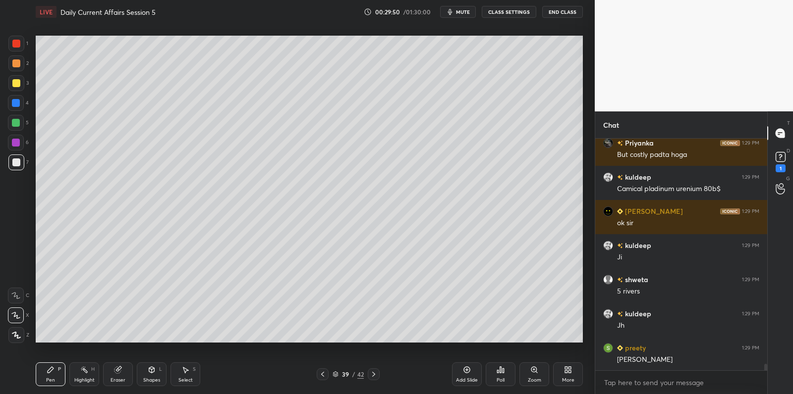
click at [26, 139] on div "6" at bounding box center [18, 143] width 21 height 16
click at [26, 142] on div "6" at bounding box center [18, 143] width 21 height 16
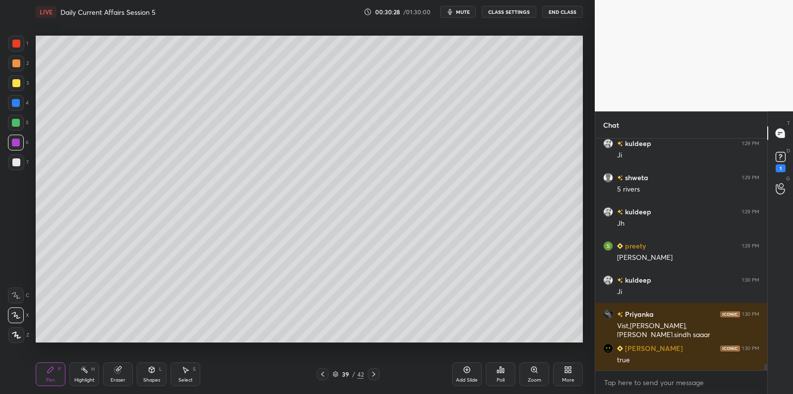
scroll to position [8053, 0]
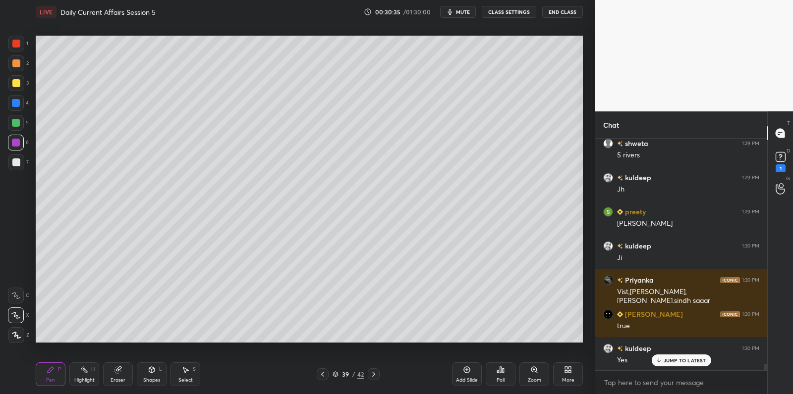
click at [21, 85] on div at bounding box center [16, 83] width 16 height 16
click at [18, 85] on div at bounding box center [16, 83] width 8 height 8
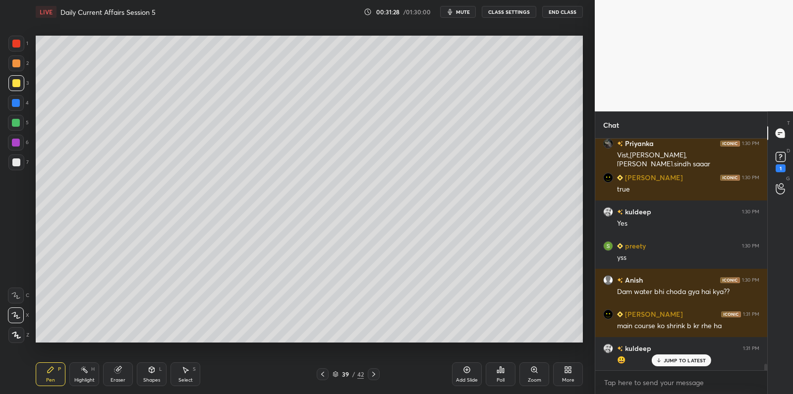
scroll to position [3, 3]
click at [20, 124] on div at bounding box center [16, 123] width 16 height 16
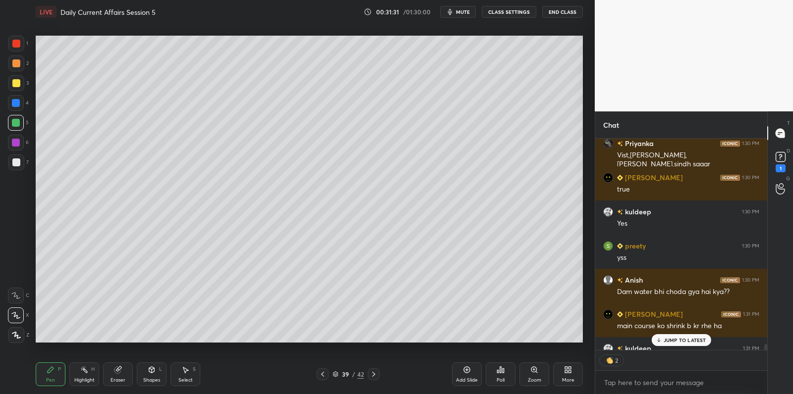
click at [20, 129] on div at bounding box center [16, 123] width 16 height 16
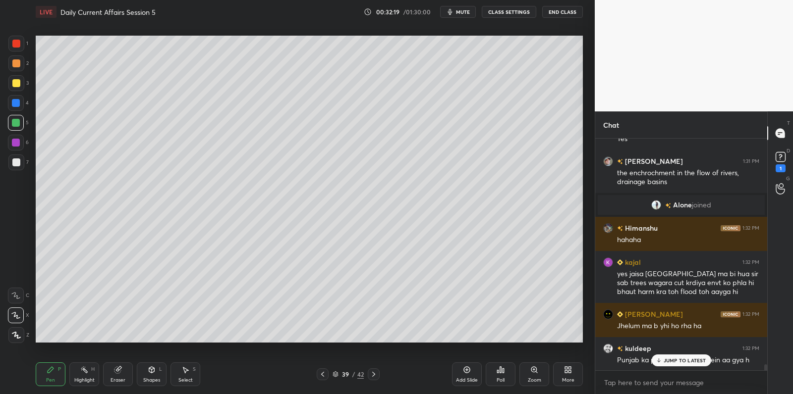
scroll to position [8514, 0]
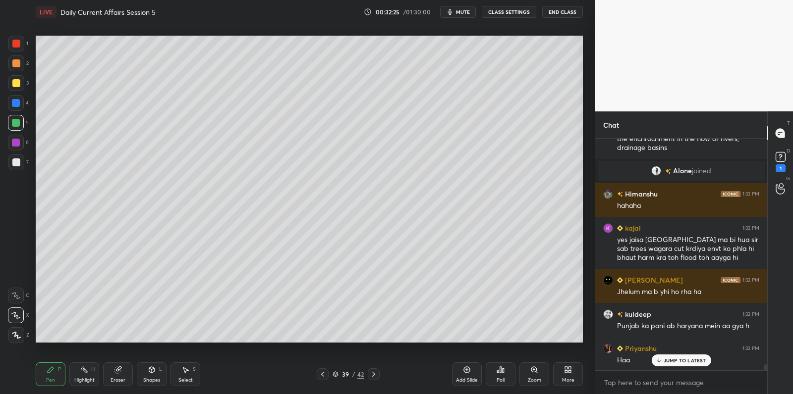
click at [18, 90] on div at bounding box center [16, 83] width 16 height 16
drag, startPoint x: 21, startPoint y: 87, endPoint x: 30, endPoint y: 87, distance: 9.4
click at [21, 87] on div at bounding box center [16, 83] width 16 height 16
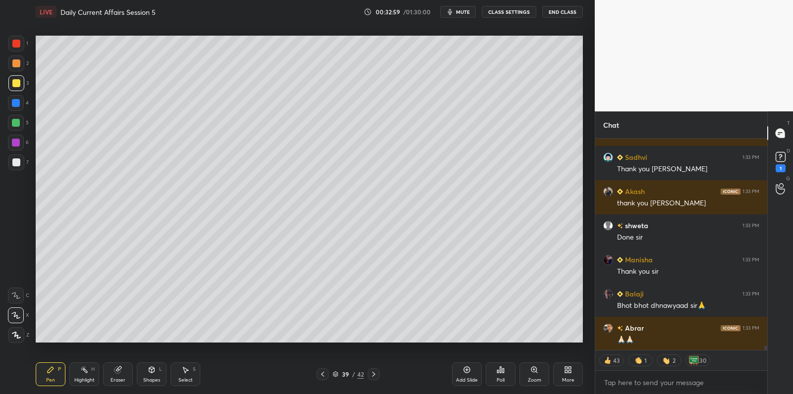
scroll to position [9398, 0]
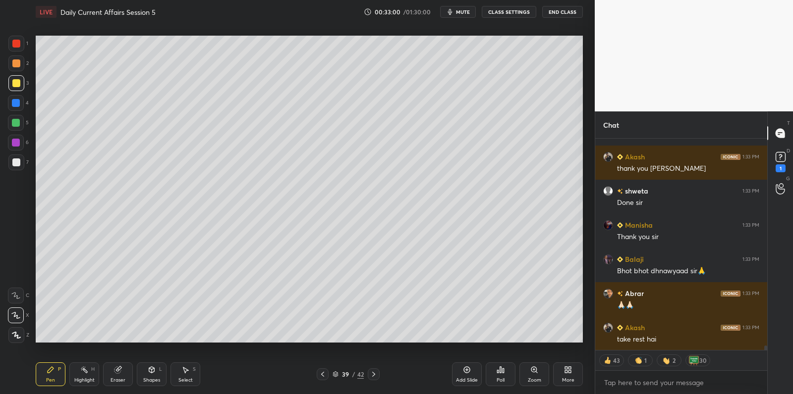
drag, startPoint x: 462, startPoint y: 375, endPoint x: 463, endPoint y: 365, distance: 10.0
click at [462, 375] on div "Add Slide" at bounding box center [467, 375] width 30 height 24
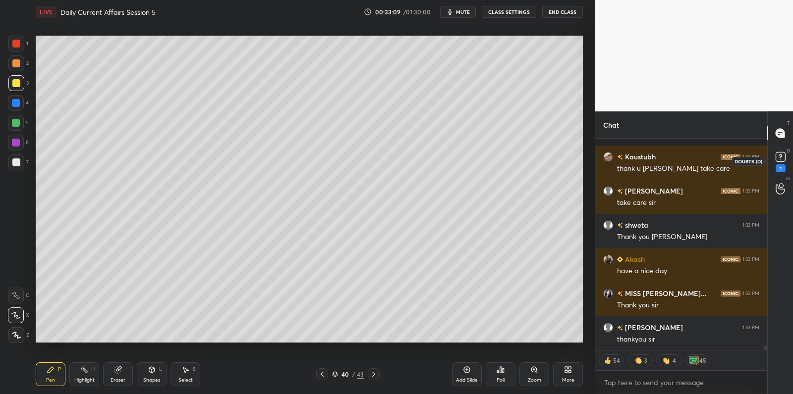
scroll to position [10176, 0]
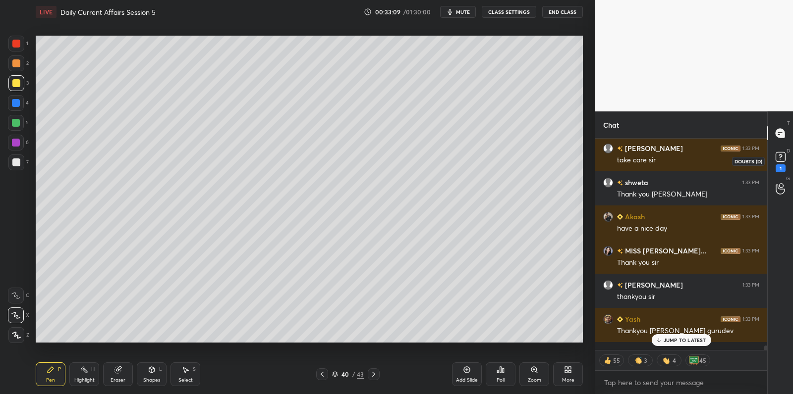
click at [781, 161] on rect at bounding box center [779, 157] width 9 height 9
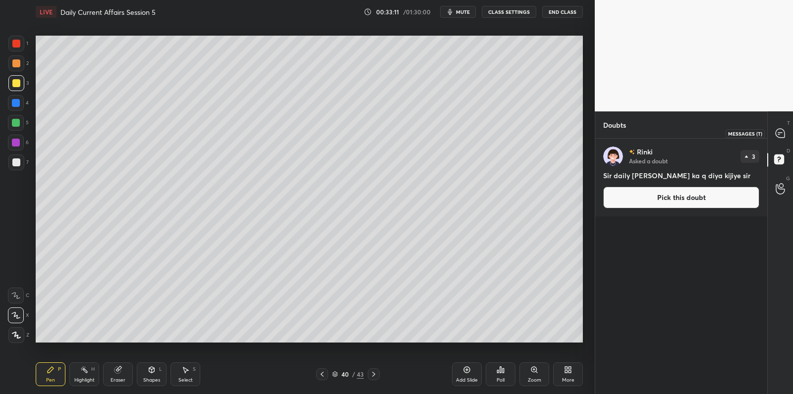
click at [776, 132] on icon at bounding box center [779, 133] width 9 height 9
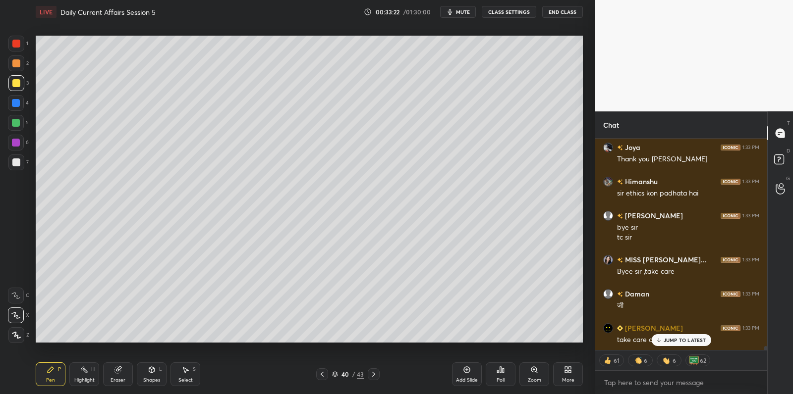
scroll to position [10941, 0]
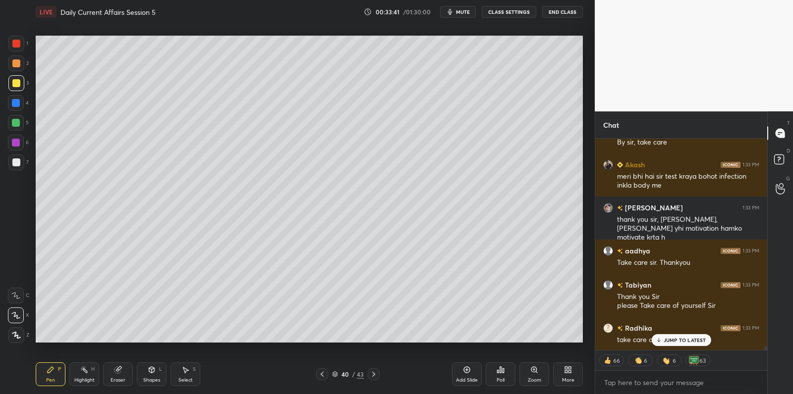
click at [567, 18] on div "LIVE Daily Current Affairs Session 5 00:33:41 / 01:30:00 mute CLASS SETTINGS En…" at bounding box center [309, 12] width 547 height 24
click at [558, 8] on button "End Class" at bounding box center [562, 12] width 41 height 12
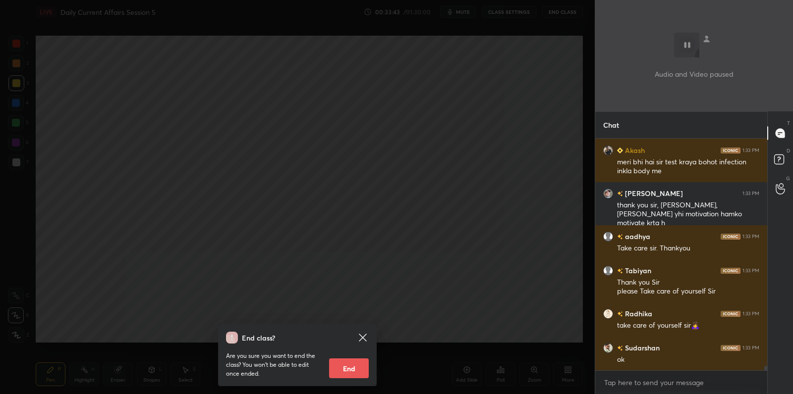
click at [349, 366] on button "End" at bounding box center [349, 369] width 40 height 20
type textarea "x"
